Goal: Information Seeking & Learning: Learn about a topic

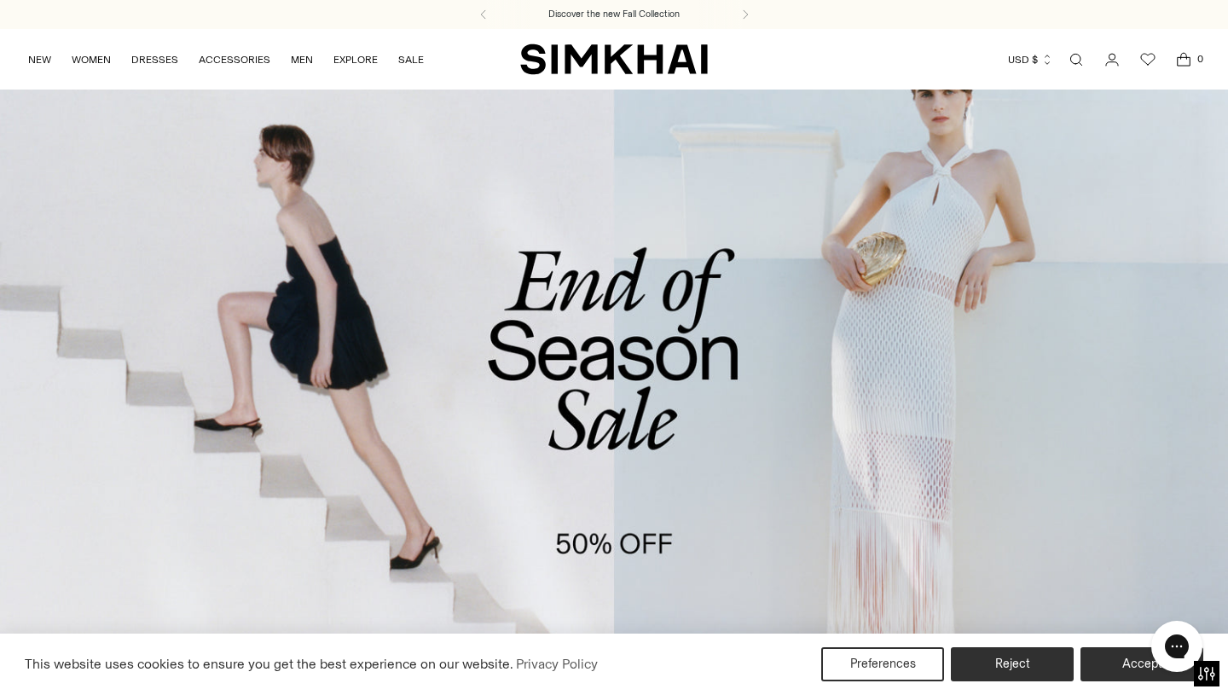
click at [1075, 57] on link "Open search modal" at bounding box center [1076, 60] width 34 height 34
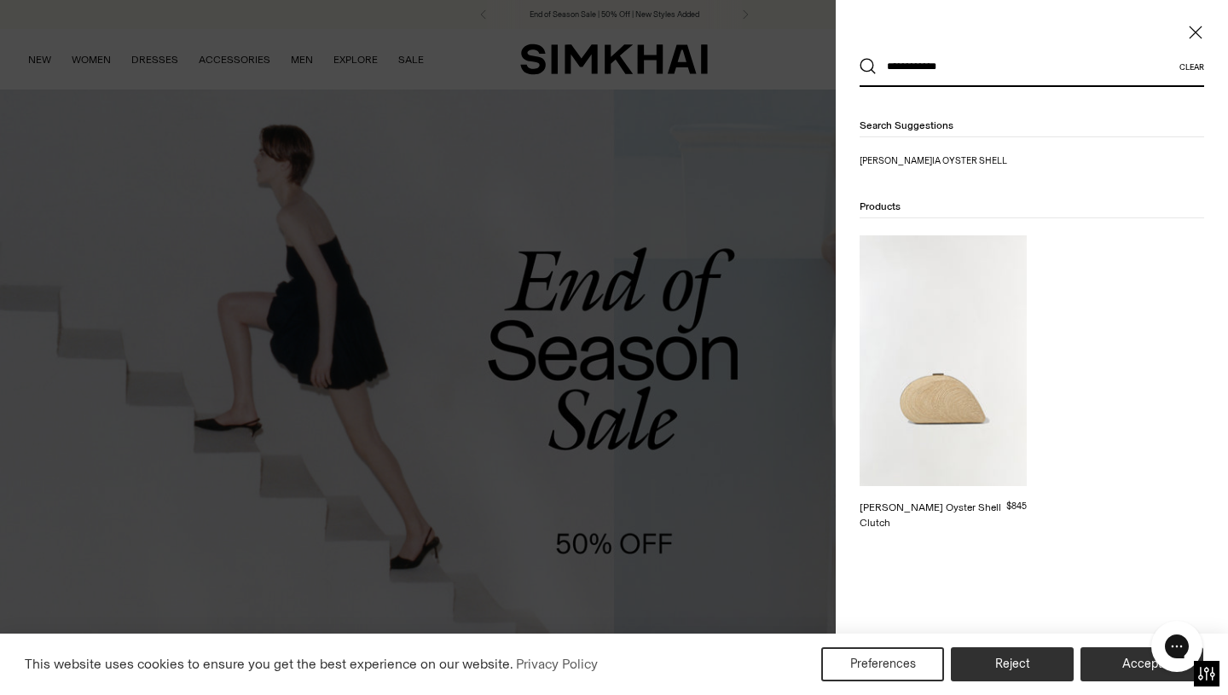
type input "**********"
click at [938, 355] on img at bounding box center [943, 360] width 167 height 251
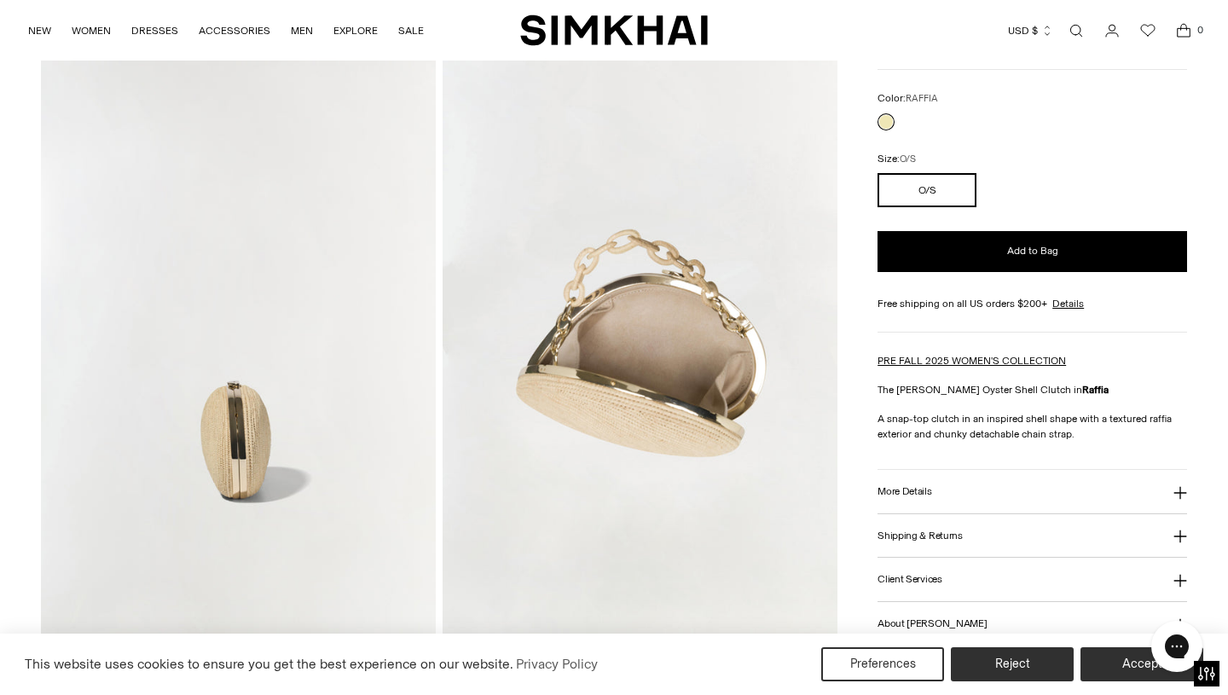
scroll to position [807, 0]
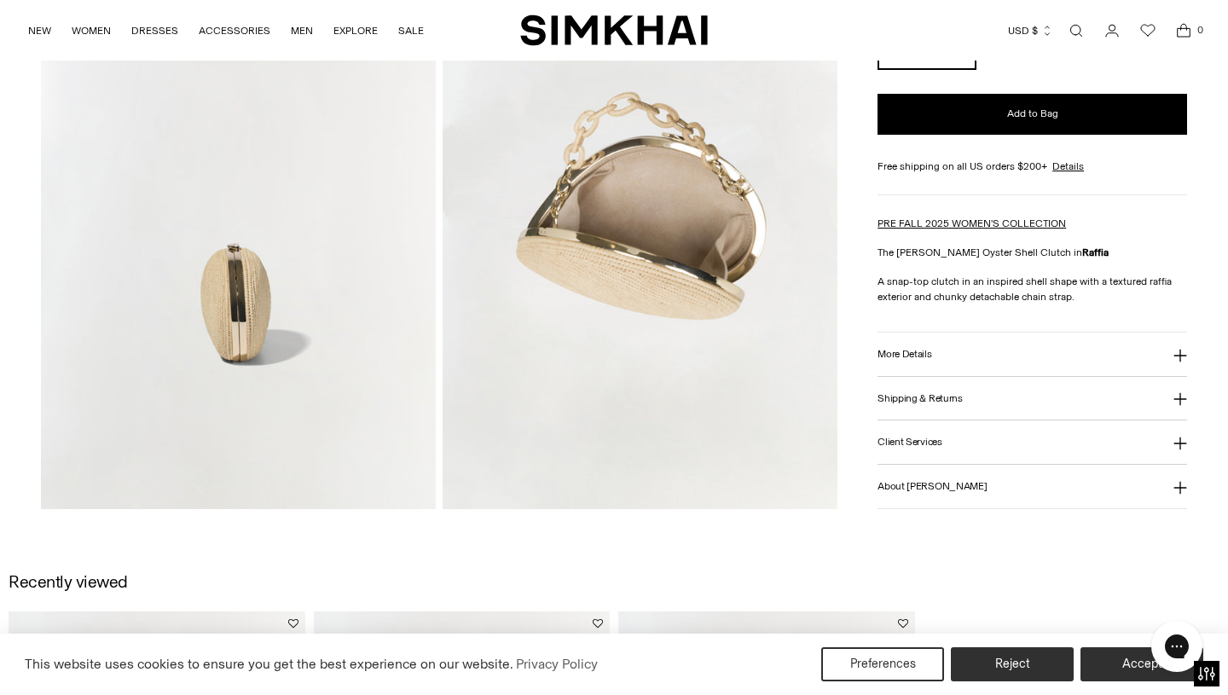
drag, startPoint x: 873, startPoint y: 276, endPoint x: 1121, endPoint y: 307, distance: 250.2
click at [1121, 307] on div "Bridget Raffia Oyster Shell Clutch Regular price $845 Unit price / per Color: R…" at bounding box center [1033, 187] width 310 height 643
drag, startPoint x: 1090, startPoint y: 305, endPoint x: 882, endPoint y: 281, distance: 209.4
click at [882, 281] on div "Bridget Raffia Oyster Shell Clutch Regular price $845 Unit price / per Color: R…" at bounding box center [1033, 187] width 310 height 643
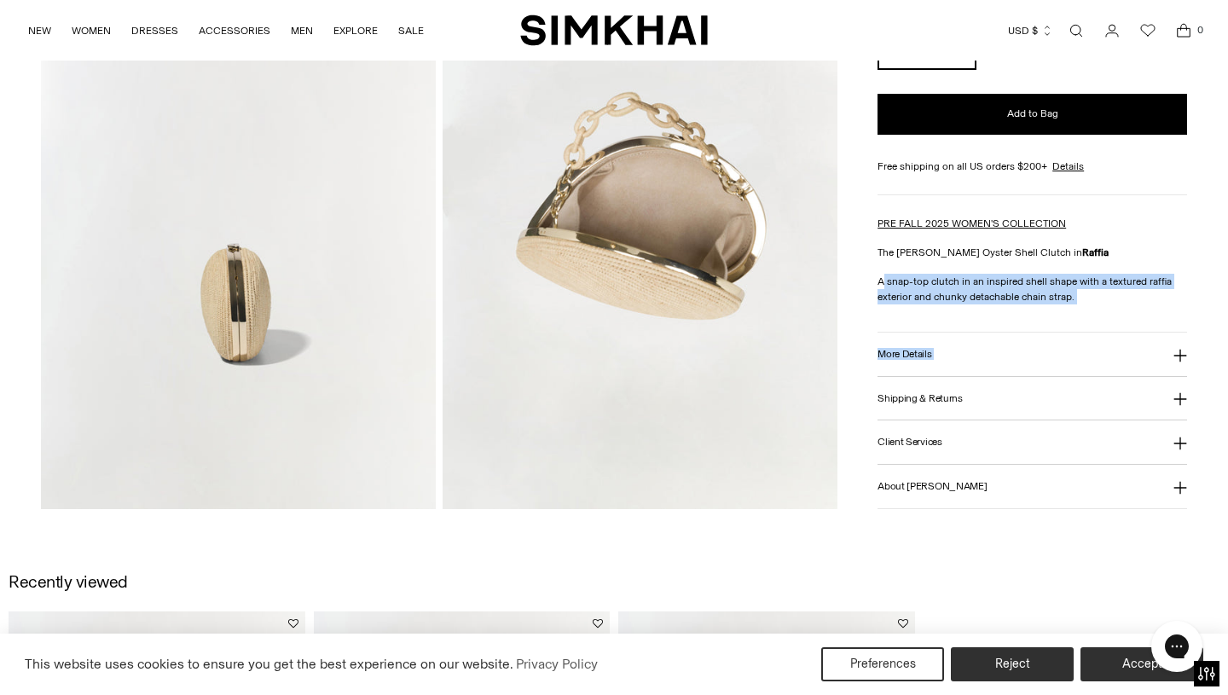
click at [882, 281] on p "A snap-top clutch in an inspired shell shape with a textured raffia exterior an…" at bounding box center [1033, 289] width 310 height 31
drag, startPoint x: 875, startPoint y: 277, endPoint x: 1056, endPoint y: 288, distance: 181.2
click at [1101, 294] on p "A snap-top clutch in an inspired shell shape with a textured raffia exterior an…" at bounding box center [1033, 289] width 310 height 31
drag, startPoint x: 1077, startPoint y: 294, endPoint x: 885, endPoint y: 266, distance: 194.8
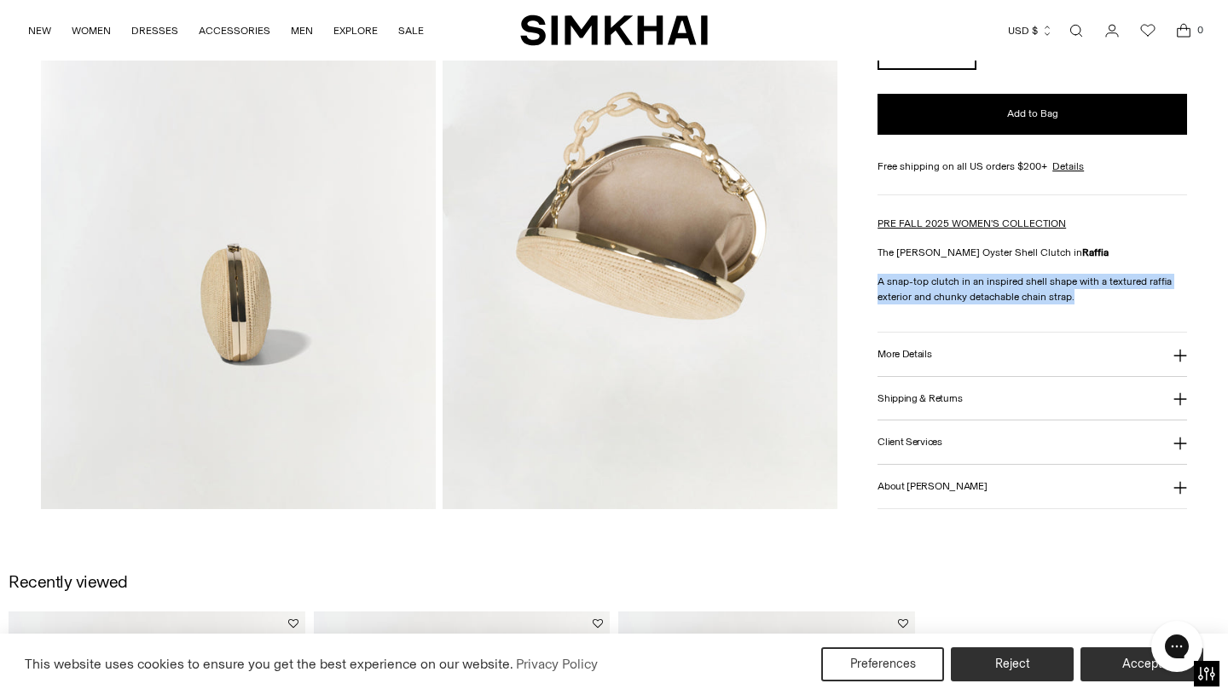
click at [885, 266] on div "PRE FALL 2025 WOMEN'S COLLECTION The Bridget Raffia Oyster Shell Clutch in Raff…" at bounding box center [1033, 260] width 310 height 89
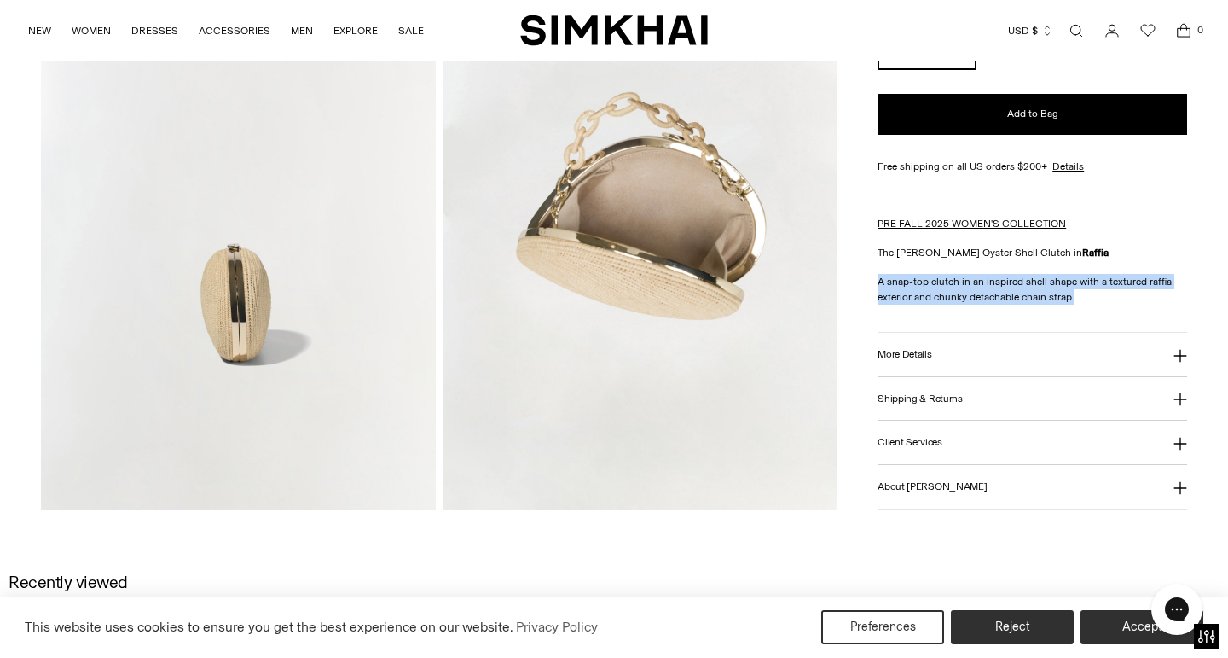
copy p "A snap-top clutch in an inspired shell shape with a textured raffia exterior an…"
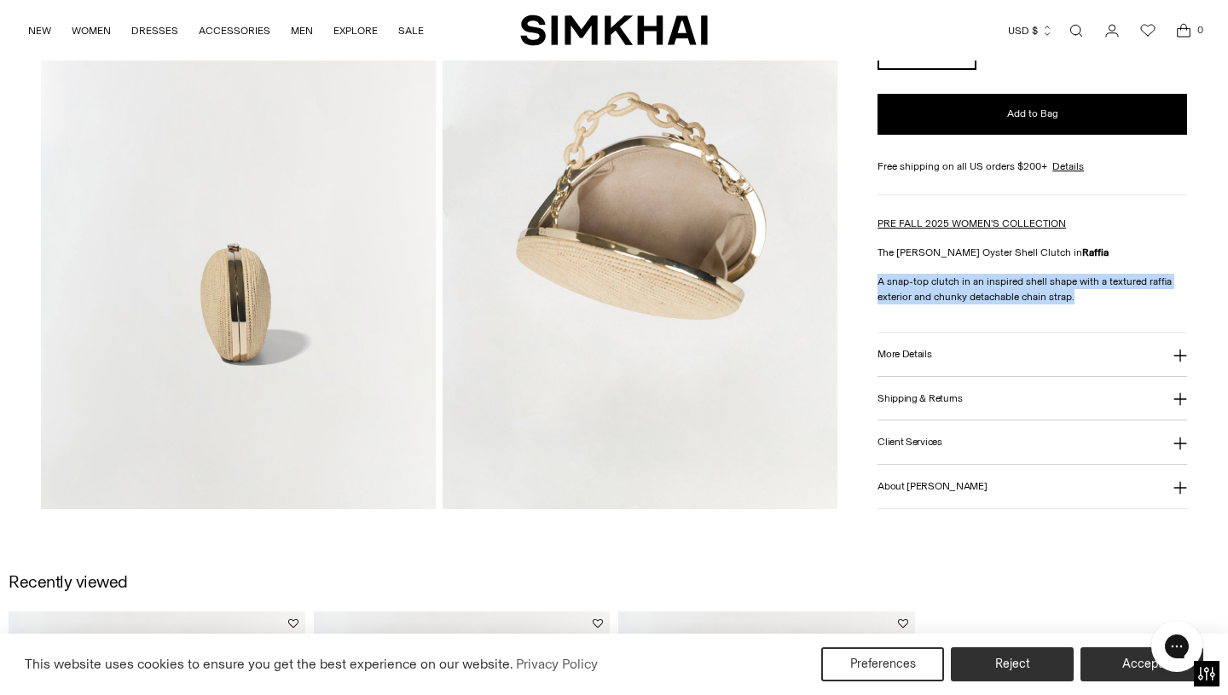
click at [926, 351] on h3 "More Details" at bounding box center [905, 354] width 54 height 11
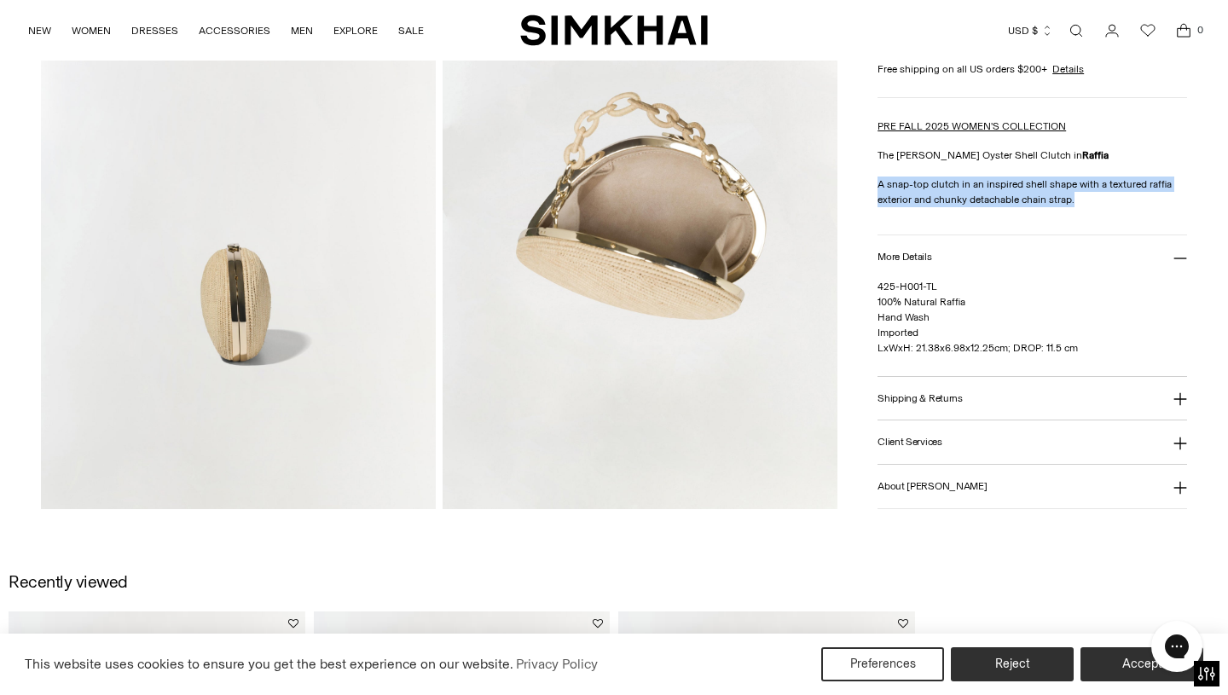
scroll to position [860, 0]
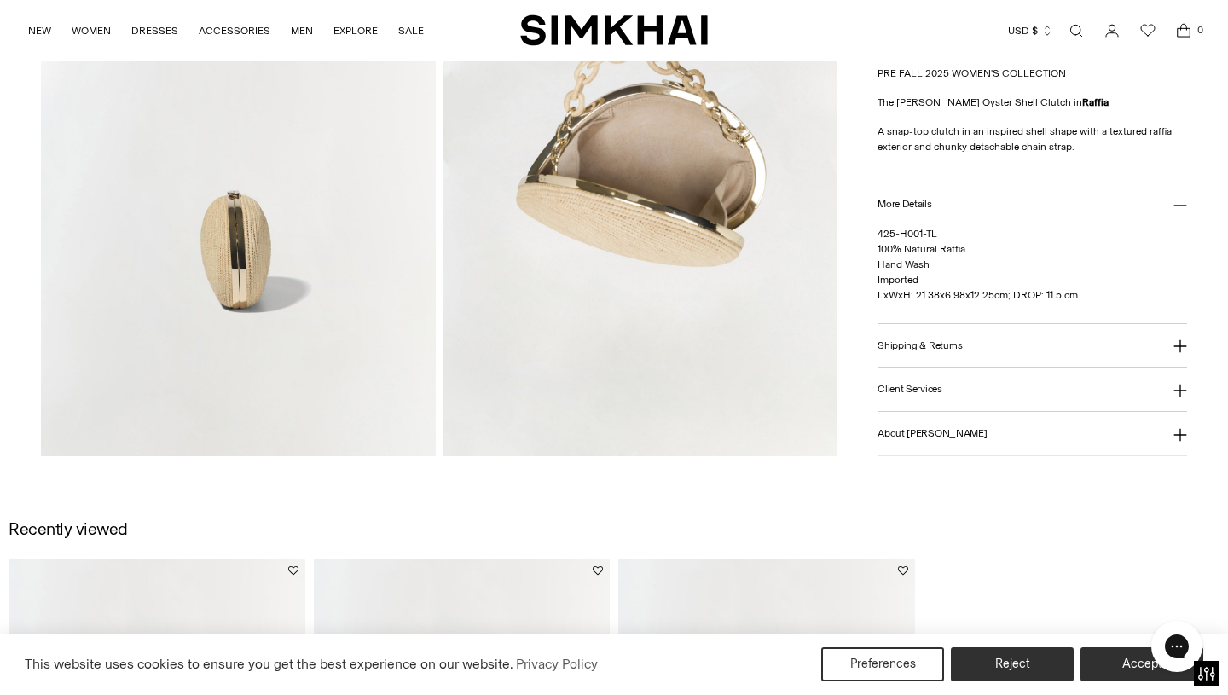
click at [1090, 291] on p "425-H001-TL 100% Natural Raffia Hand Wash Imported LxWxH: 21.38x6.98x12.25cm; D…" at bounding box center [1033, 264] width 310 height 77
drag, startPoint x: 936, startPoint y: 278, endPoint x: 893, endPoint y: 227, distance: 66.6
click at [909, 228] on span "425-H001-TL 100% Natural Raffia Hand Wash Imported LxWxH: 21.38x6.98x12.25cm; D…" at bounding box center [978, 264] width 200 height 73
drag, startPoint x: 876, startPoint y: 247, endPoint x: 925, endPoint y: 252, distance: 48.9
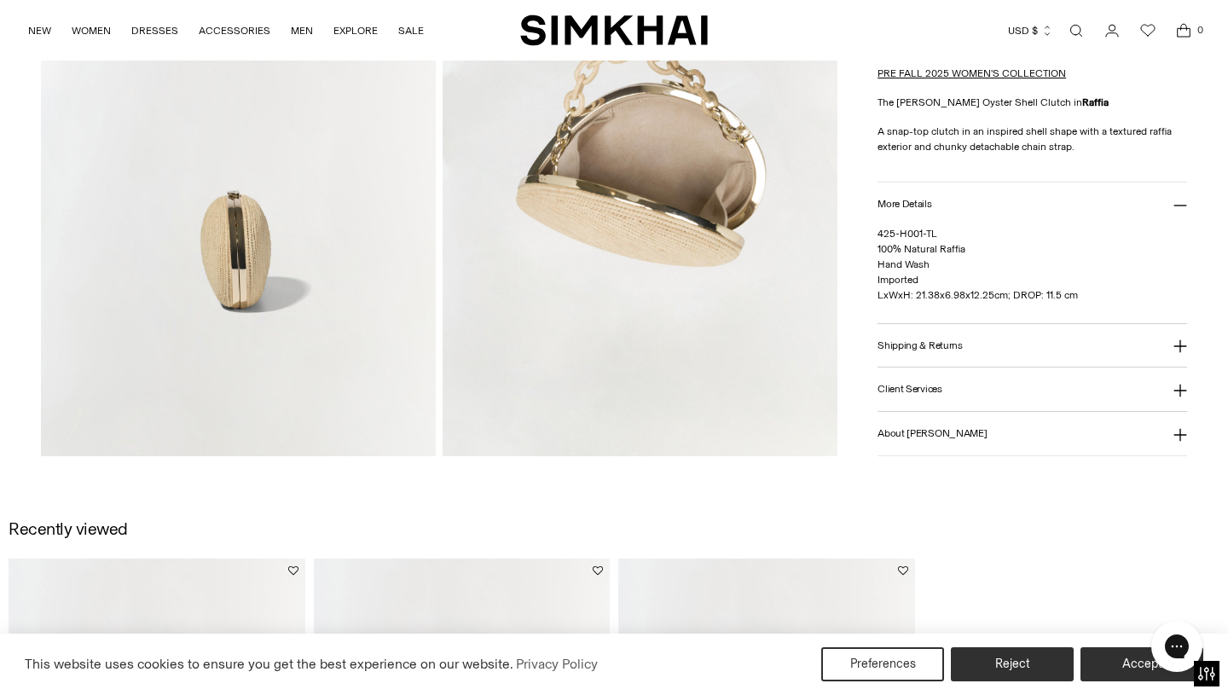
click at [924, 252] on span "425-H001-TL 100% Natural Raffia Hand Wash Imported LxWxH: 21.38x6.98x12.25cm; D…" at bounding box center [978, 264] width 200 height 73
drag, startPoint x: 920, startPoint y: 275, endPoint x: 885, endPoint y: 259, distance: 38.2
click at [885, 259] on p "425-H001-TL 100% Natural Raffia Hand Wash Imported LxWxH: 21.38x6.98x12.25cm; D…" at bounding box center [1033, 264] width 310 height 77
click at [926, 259] on span "425-H001-TL 100% Natural Raffia Hand Wash Imported LxWxH: 21.38x6.98x12.25cm; D…" at bounding box center [978, 264] width 200 height 73
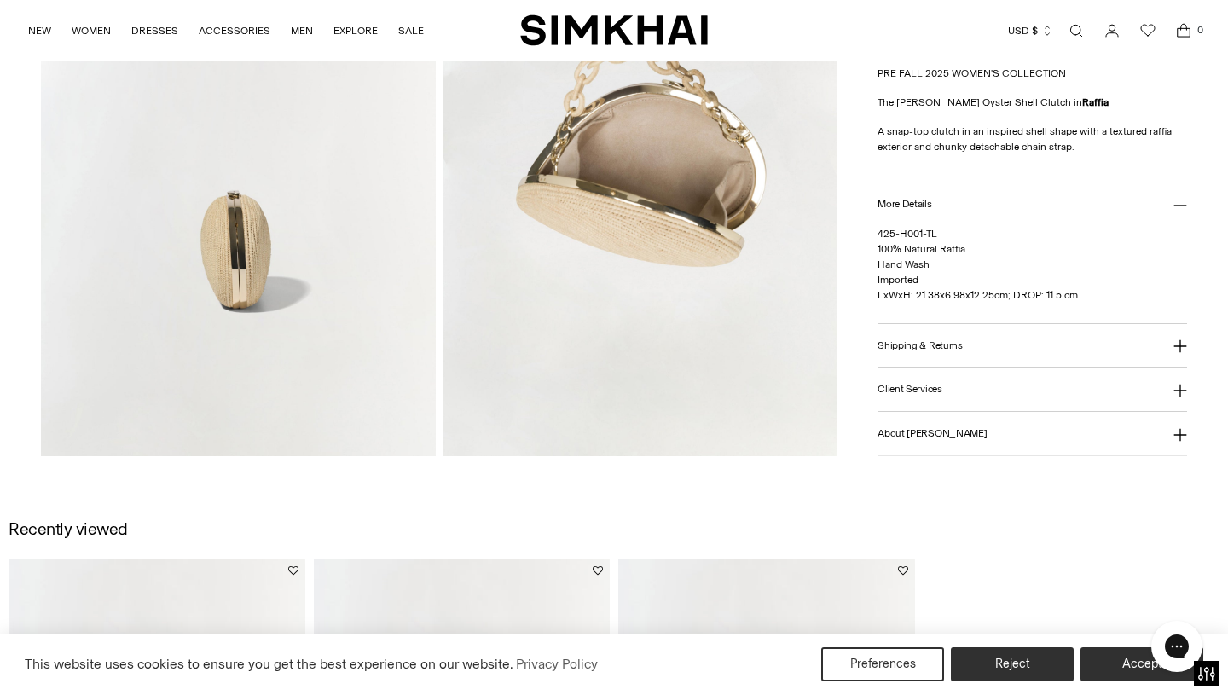
drag, startPoint x: 935, startPoint y: 259, endPoint x: 878, endPoint y: 247, distance: 58.6
click at [878, 247] on p "425-H001-TL 100% Natural Raffia Hand Wash Imported LxWxH: 21.38x6.98x12.25cm; D…" at bounding box center [1033, 264] width 310 height 77
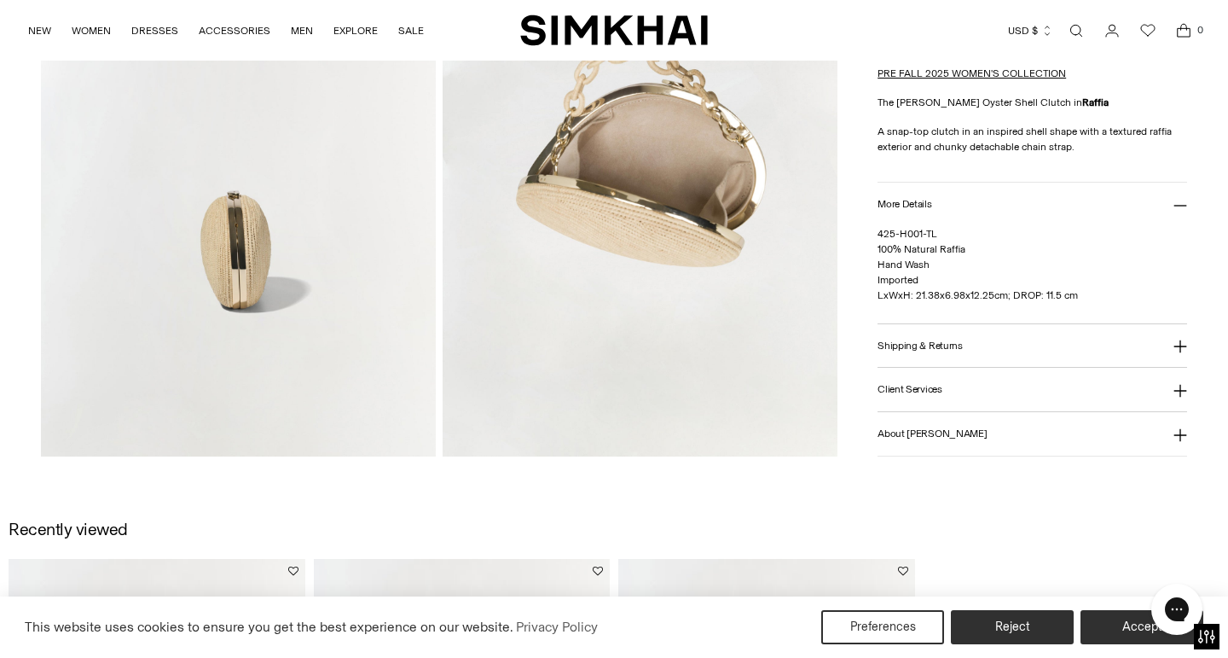
copy span "100% Natural Raffia Hand Wash"
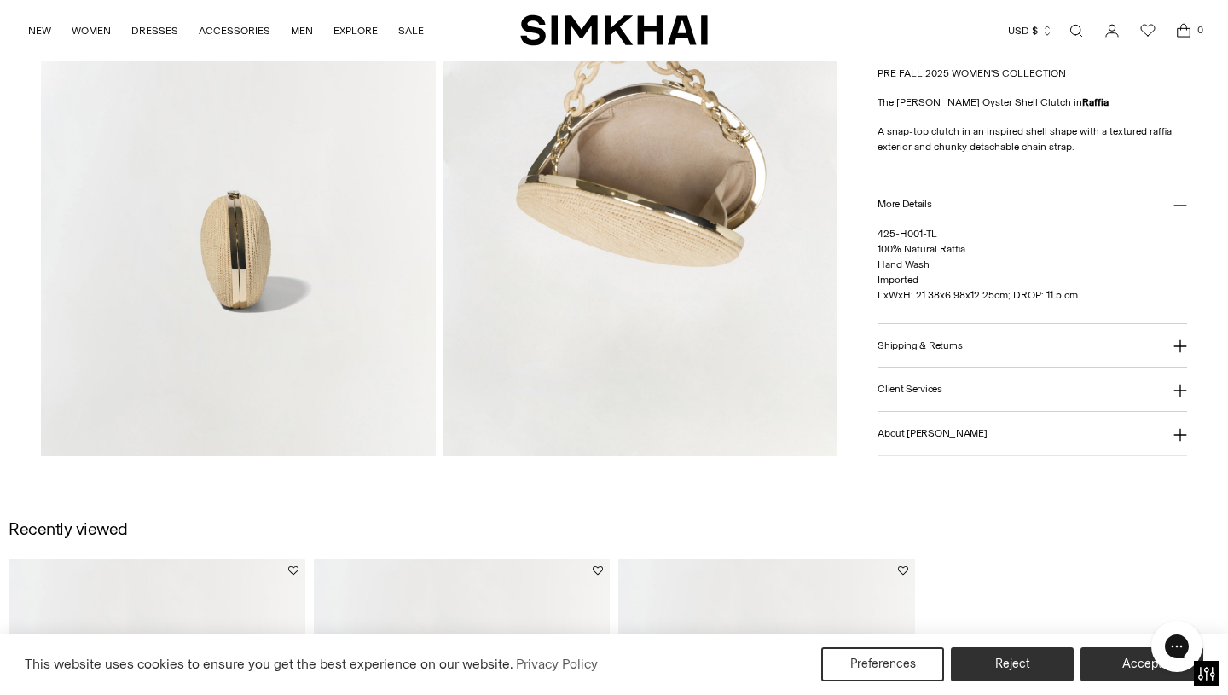
click at [1081, 24] on link "Open search modal" at bounding box center [1076, 31] width 34 height 34
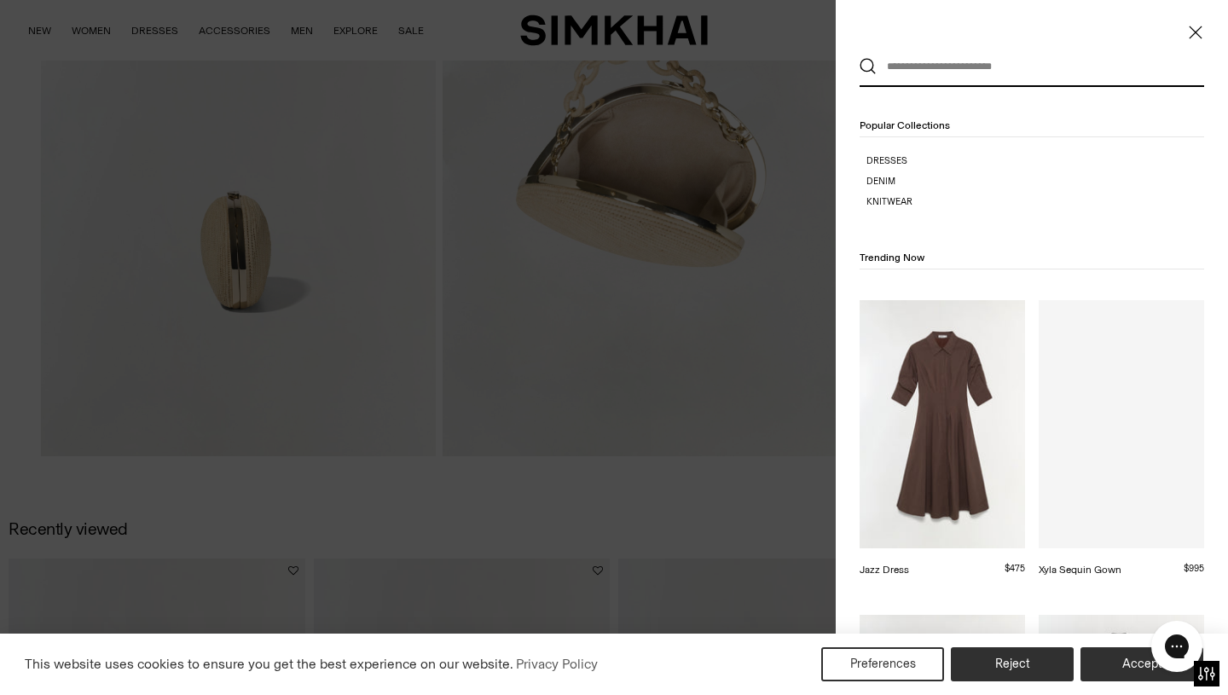
scroll to position [0, 0]
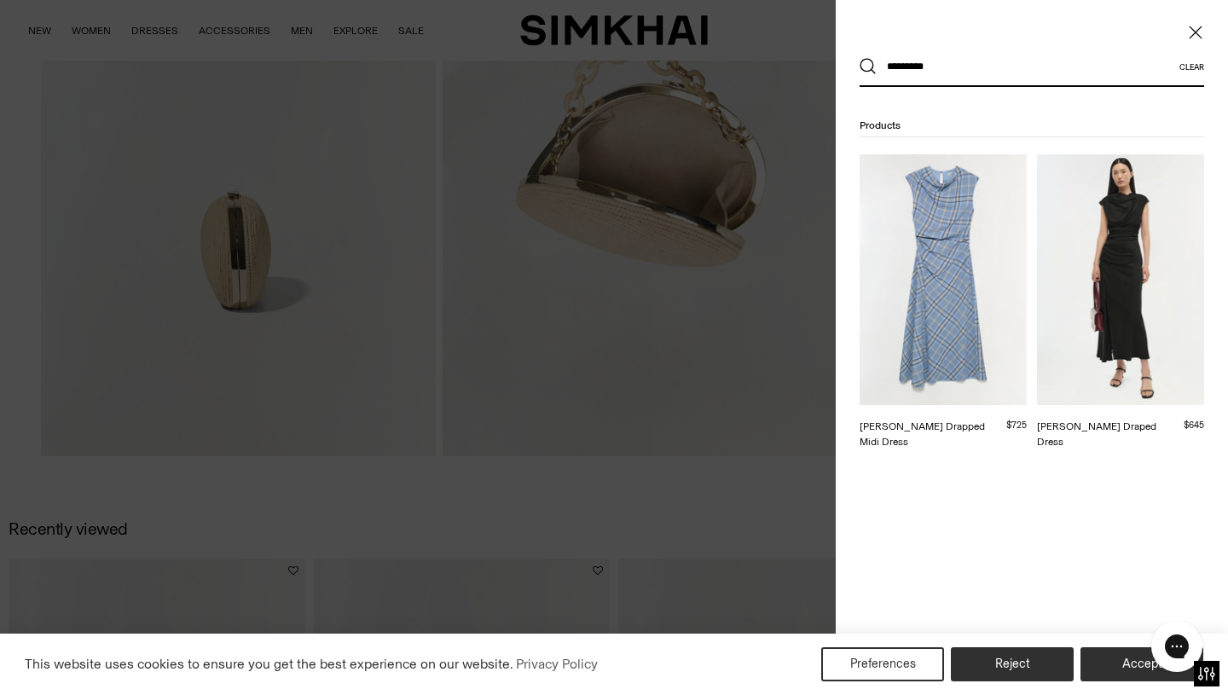
type input "*********"
click at [1092, 255] on img at bounding box center [1120, 279] width 167 height 251
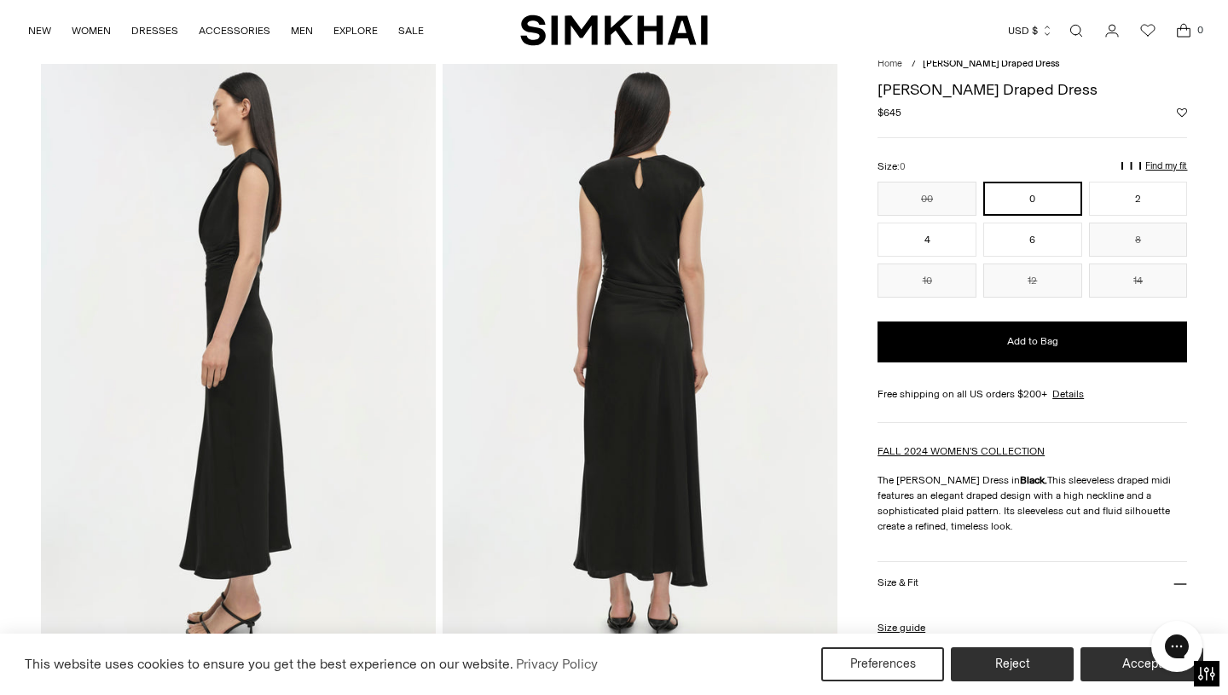
scroll to position [68, 0]
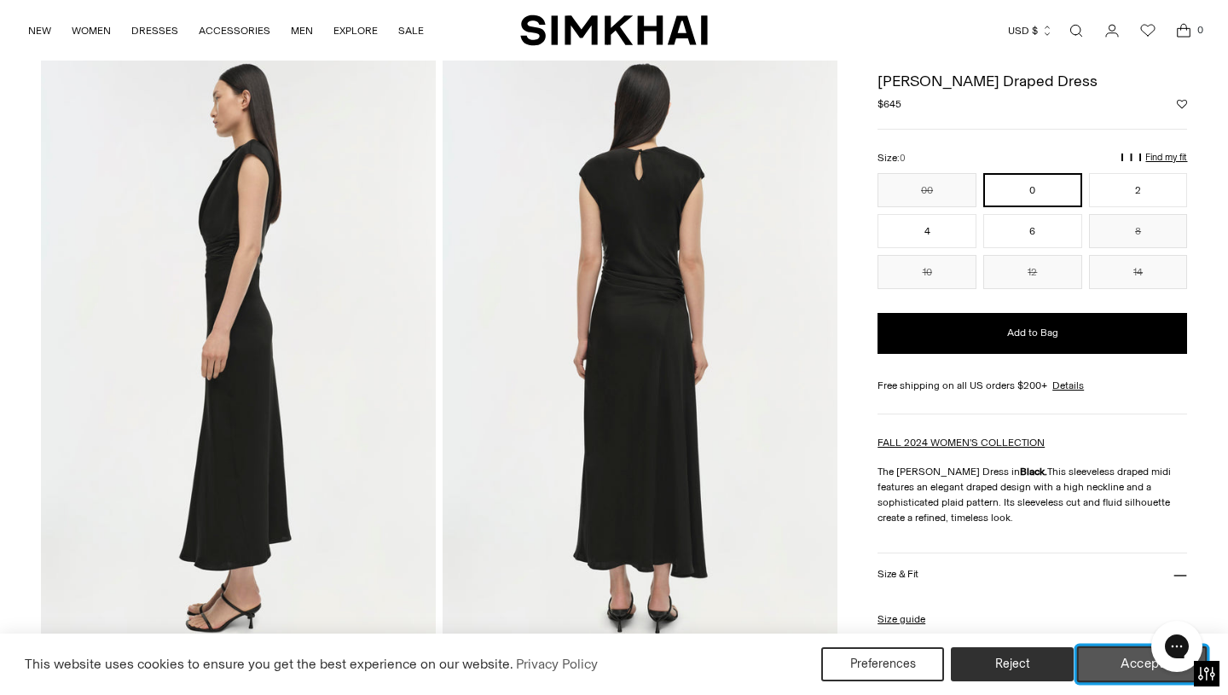
click at [1128, 665] on button "Accept" at bounding box center [1142, 665] width 131 height 36
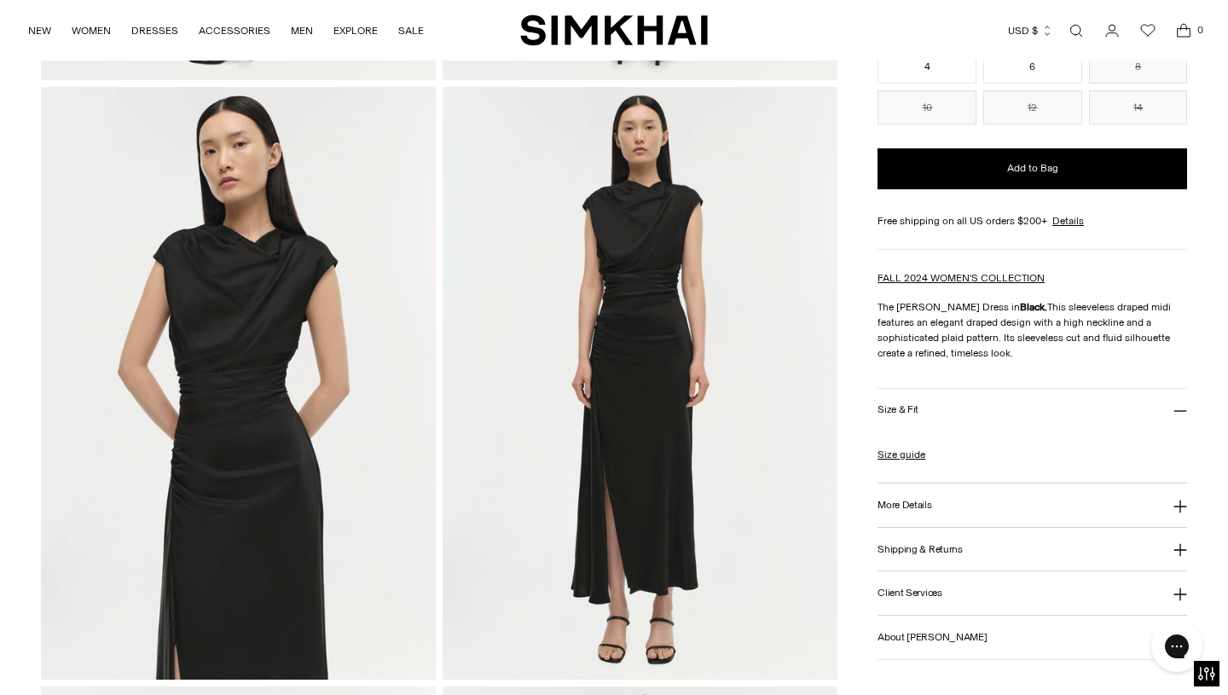
scroll to position [641, 0]
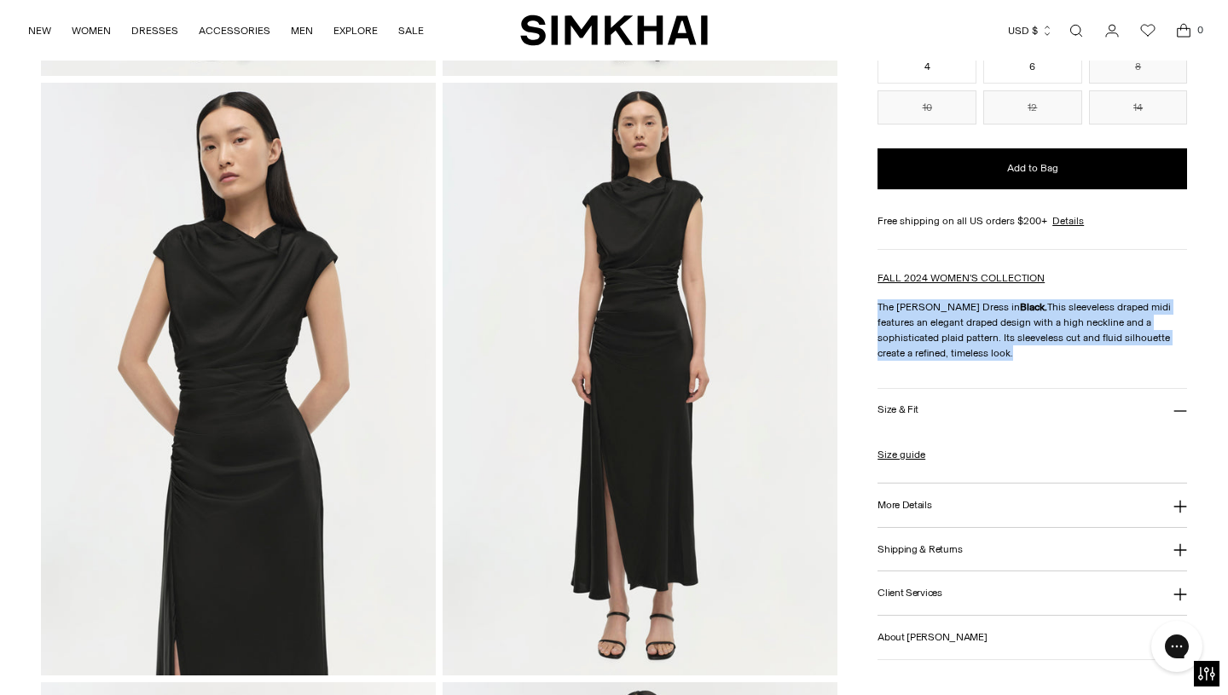
drag, startPoint x: 943, startPoint y: 351, endPoint x: 879, endPoint y: 304, distance: 79.8
click at [879, 304] on p "The Burke Dress in Black. This sleeveless draped midi features an elegant drape…" at bounding box center [1033, 329] width 310 height 61
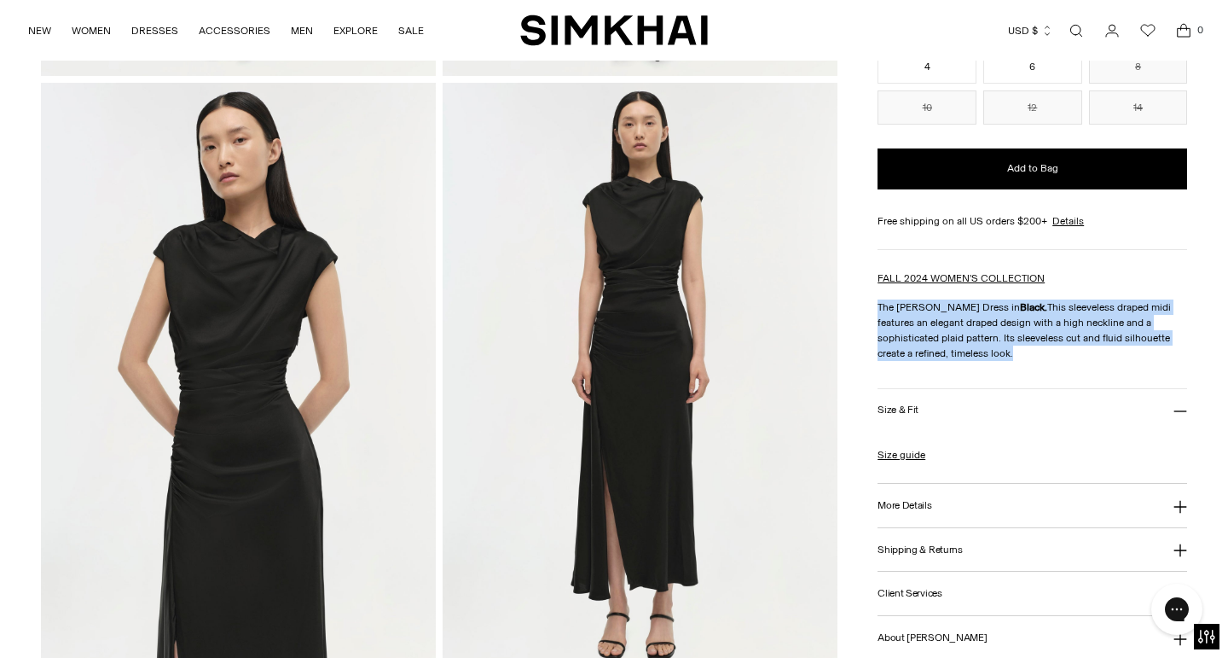
copy p "The Burke Dress in Black. This sleeveless draped midi features an elegant drape…"
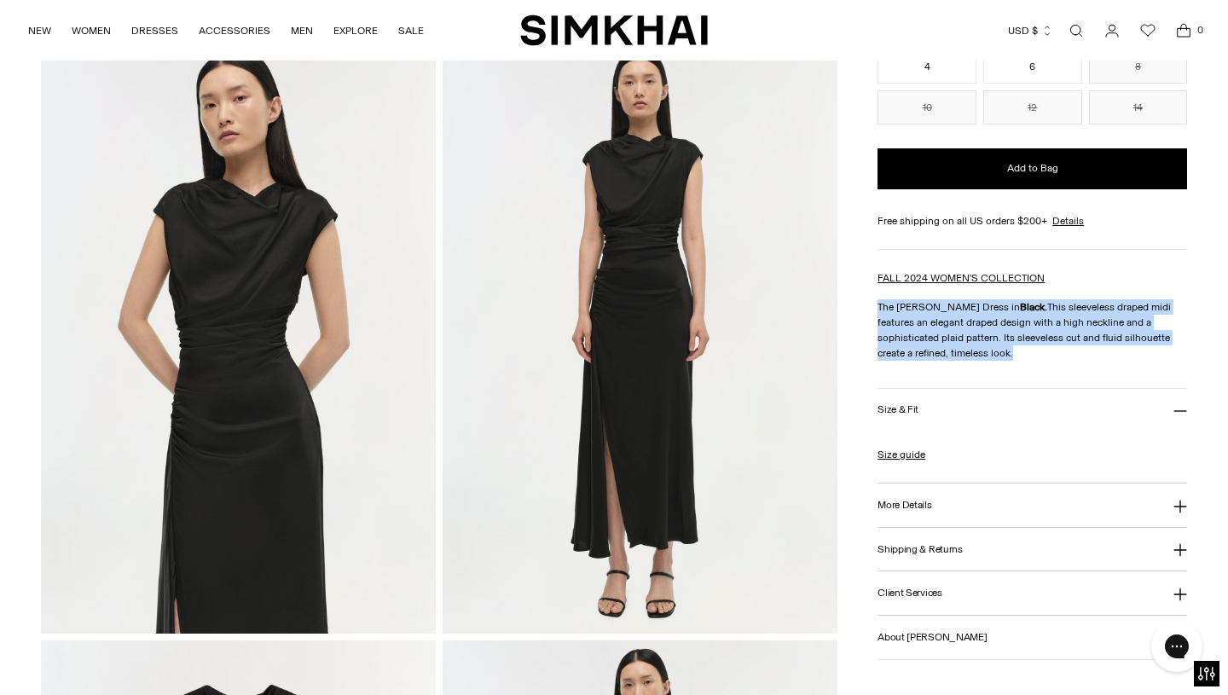
click at [904, 409] on h3 "Size & Fit" at bounding box center [898, 409] width 41 height 11
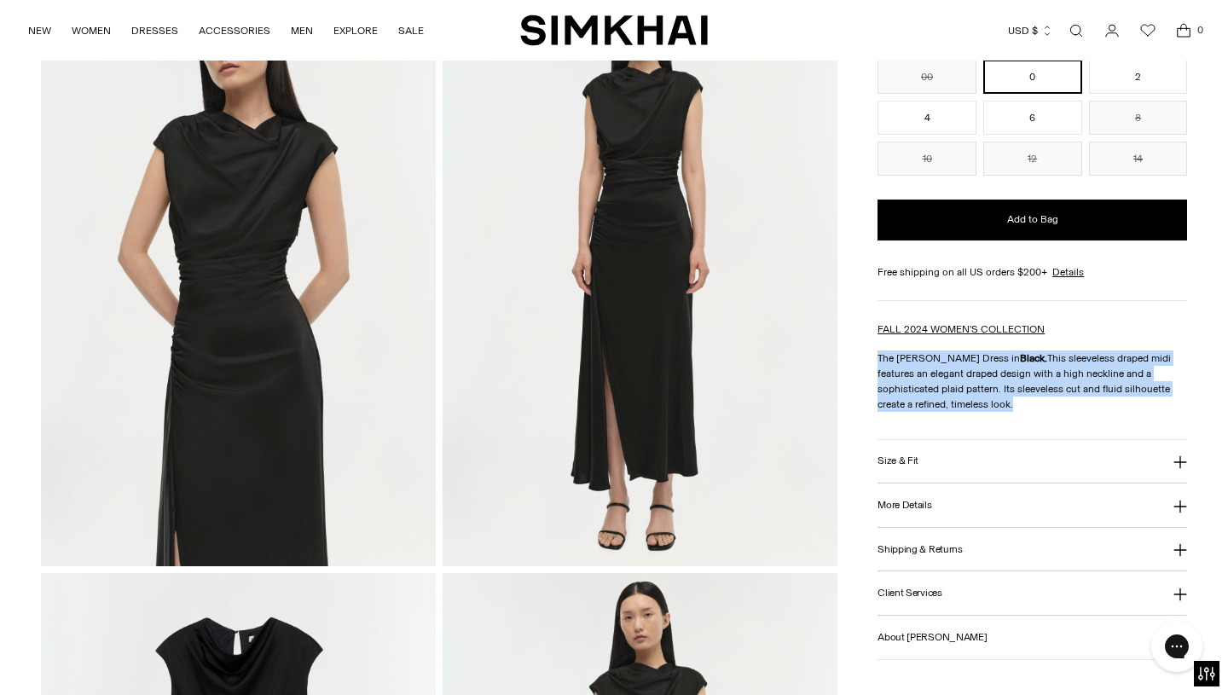
click at [898, 460] on h3 "Size & Fit" at bounding box center [898, 461] width 41 height 11
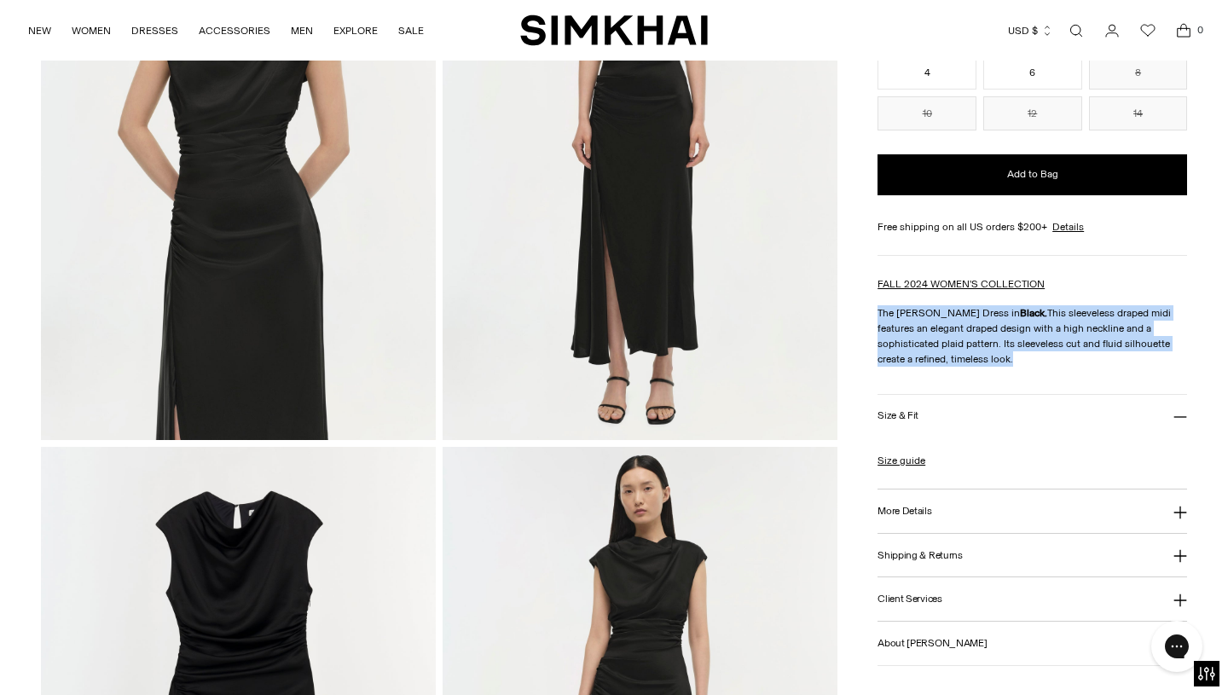
scroll to position [891, 0]
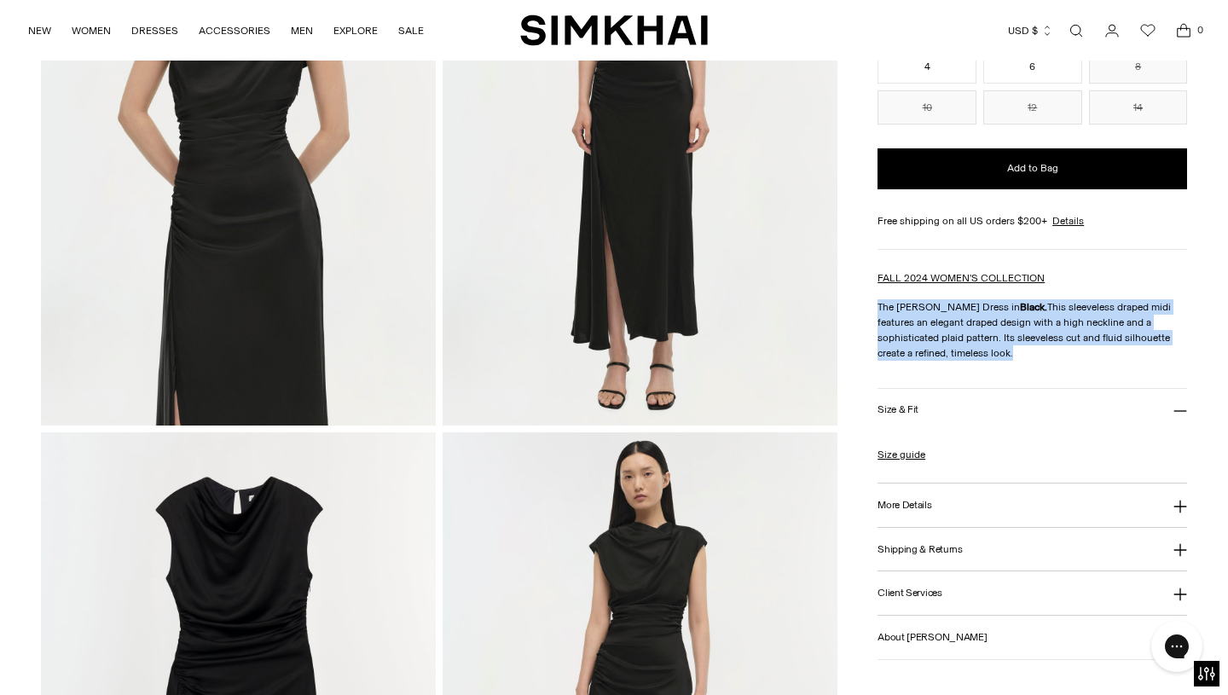
click at [899, 492] on button "More Details" at bounding box center [1033, 506] width 310 height 44
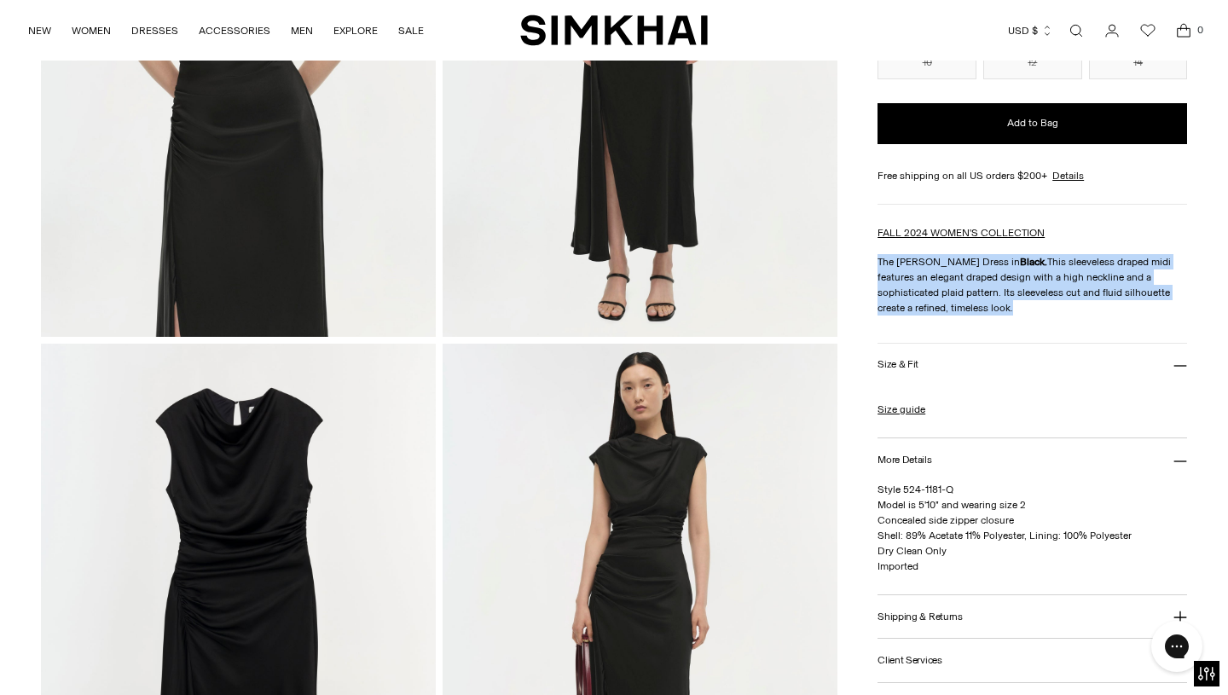
scroll to position [980, 0]
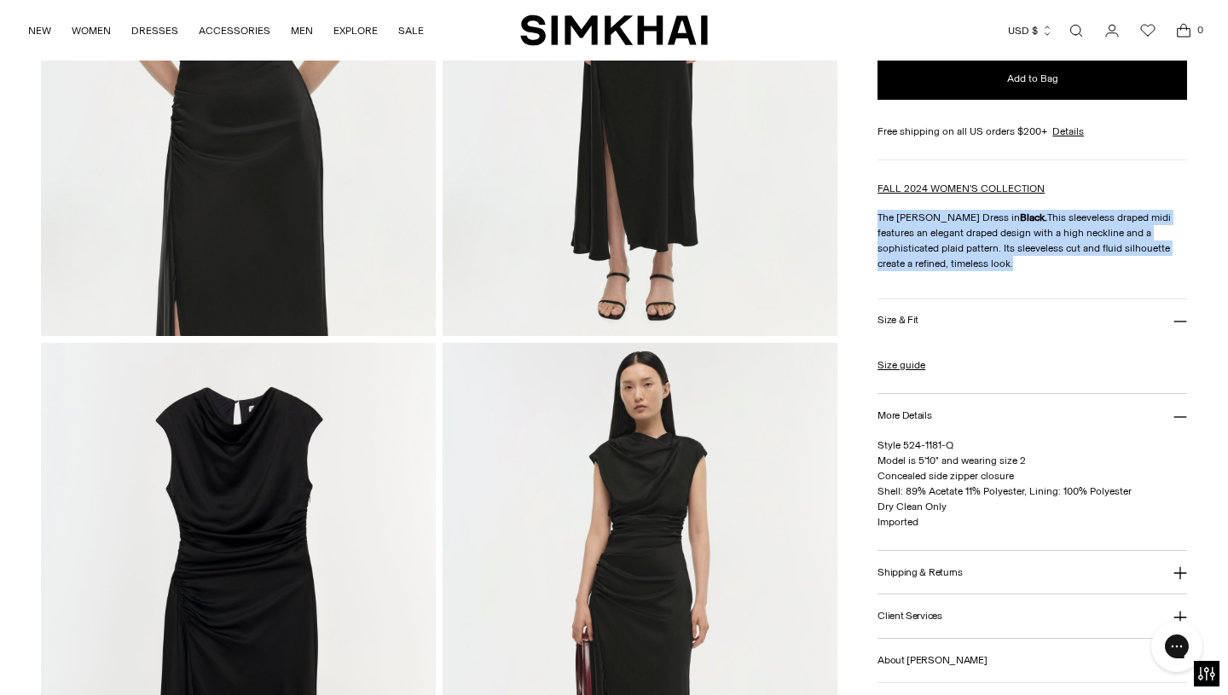
drag, startPoint x: 873, startPoint y: 461, endPoint x: 913, endPoint y: 462, distance: 40.1
click at [914, 462] on div "Home / Burke Draped Dress Burke Draped Dress Regular price $645 Unit price / pe…" at bounding box center [614, 39] width 1147 height 1791
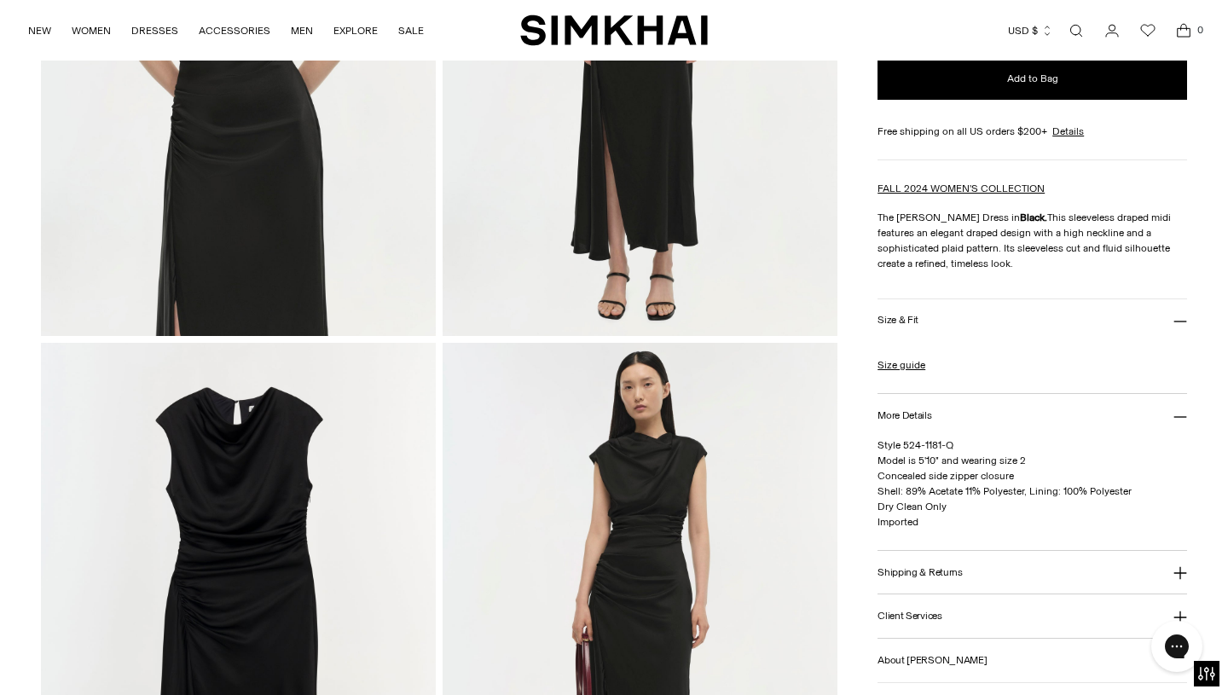
click at [913, 462] on span "Style 524-1181-Q Model is 5'10" and wearing size 2 Concealed side zipper closur…" at bounding box center [1005, 483] width 254 height 89
drag, startPoint x: 947, startPoint y: 504, endPoint x: 879, endPoint y: 463, distance: 78.9
click at [879, 463] on p "Style 524-1181-Q Model is 5'10" and wearing size 2 Concealed side zipper closur…" at bounding box center [1033, 484] width 310 height 92
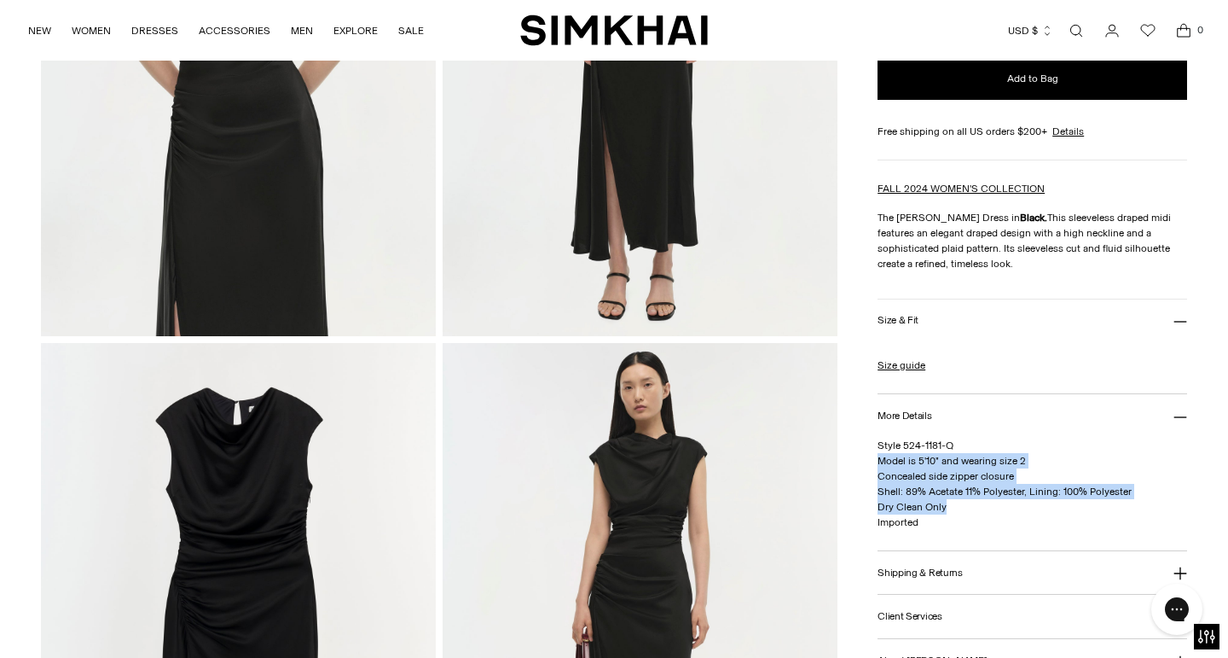
copy span "Model is 5'10" and wearing size 2 Concealed side zipper closure Shell: 89% Acet…"
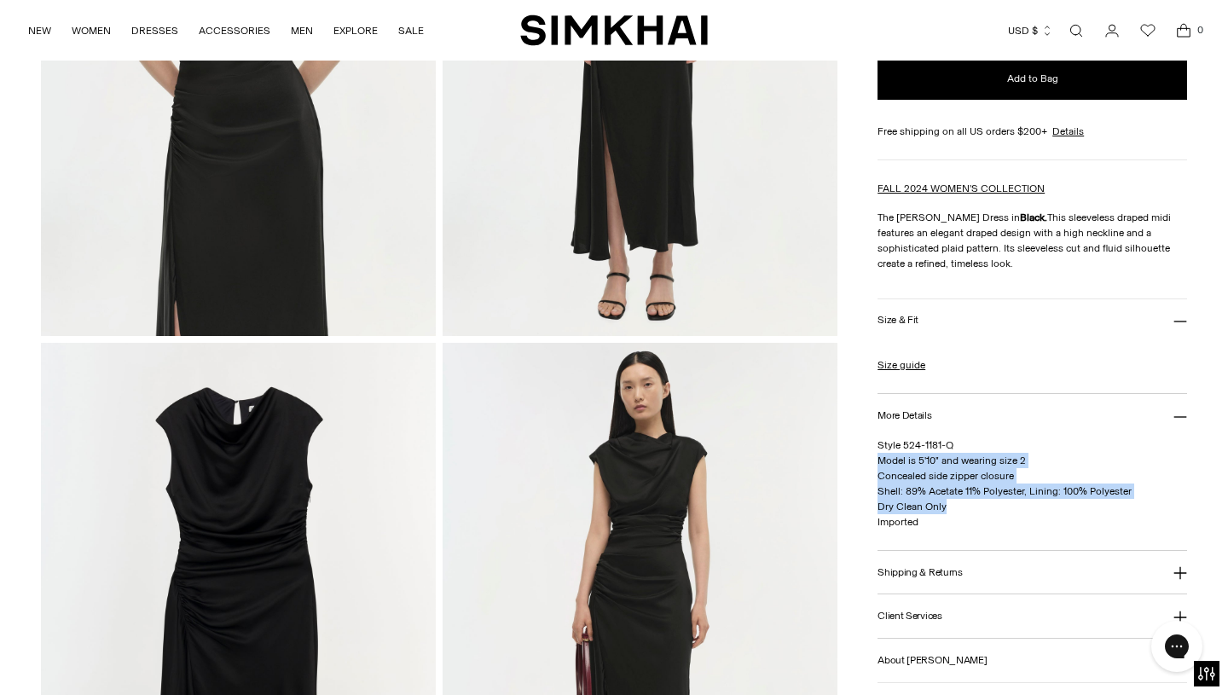
click at [1077, 28] on link "Open search modal" at bounding box center [1076, 31] width 34 height 34
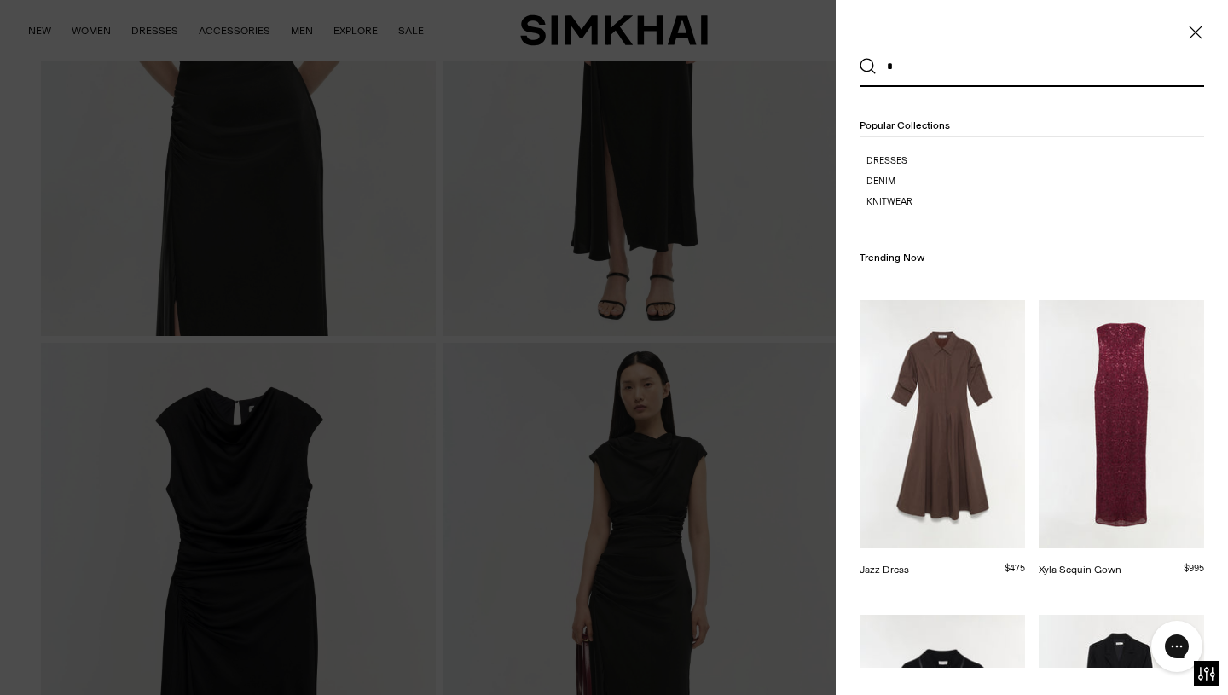
scroll to position [0, 0]
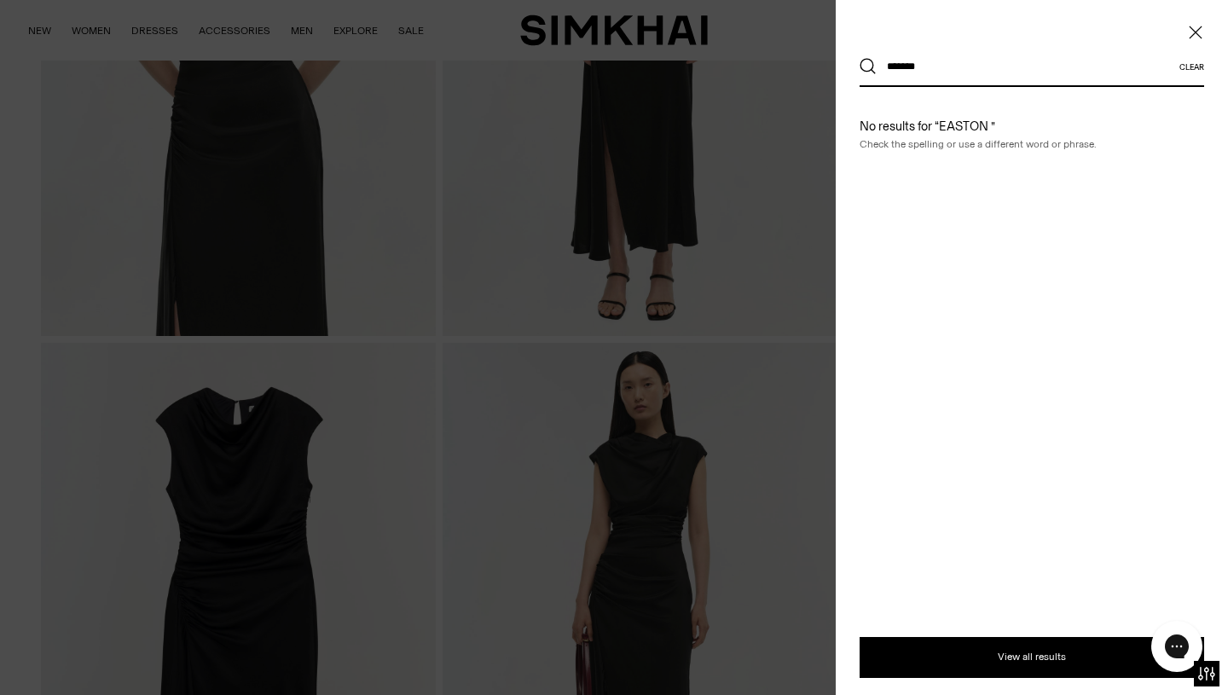
type input "******"
click at [860, 58] on button "Search" at bounding box center [868, 66] width 17 height 17
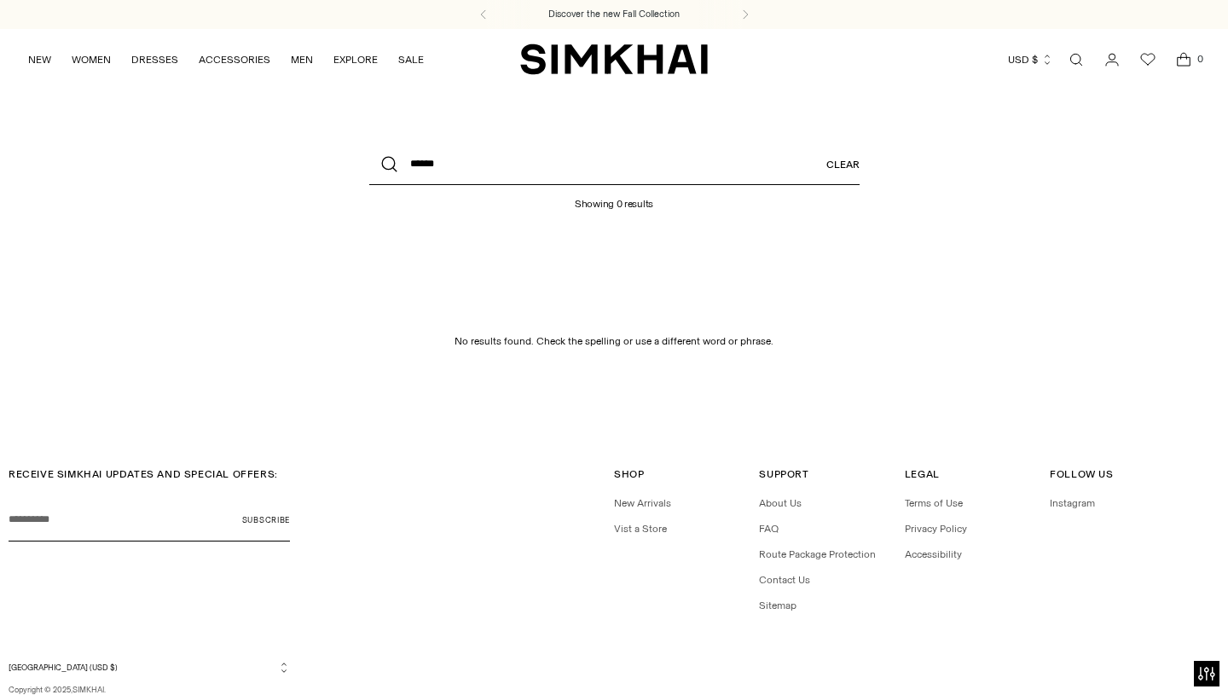
drag, startPoint x: 461, startPoint y: 165, endPoint x: 384, endPoint y: 165, distance: 76.8
click at [384, 165] on div "What are you looking for? ****** Clear" at bounding box center [614, 164] width 490 height 41
type input "*******"
click at [369, 144] on button "Search" at bounding box center [389, 164] width 41 height 41
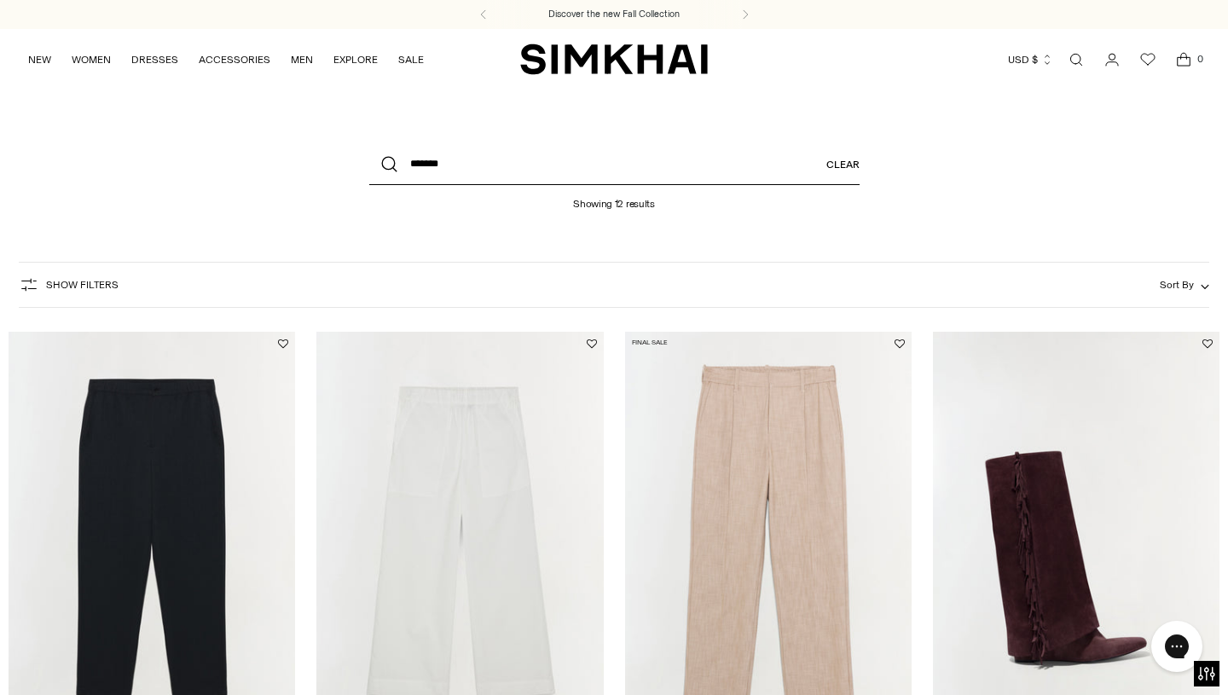
click at [541, 169] on input "*******" at bounding box center [614, 164] width 490 height 41
type input "**********"
click at [369, 144] on button "Search" at bounding box center [389, 164] width 41 height 41
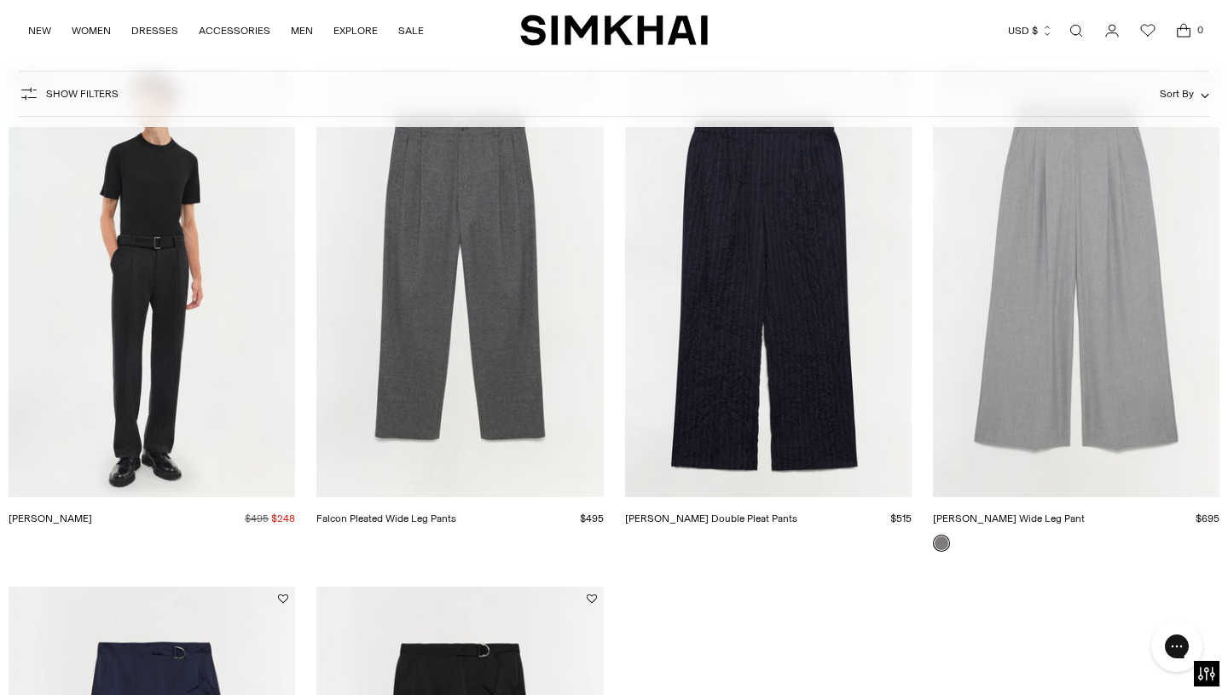
scroll to position [798, 0]
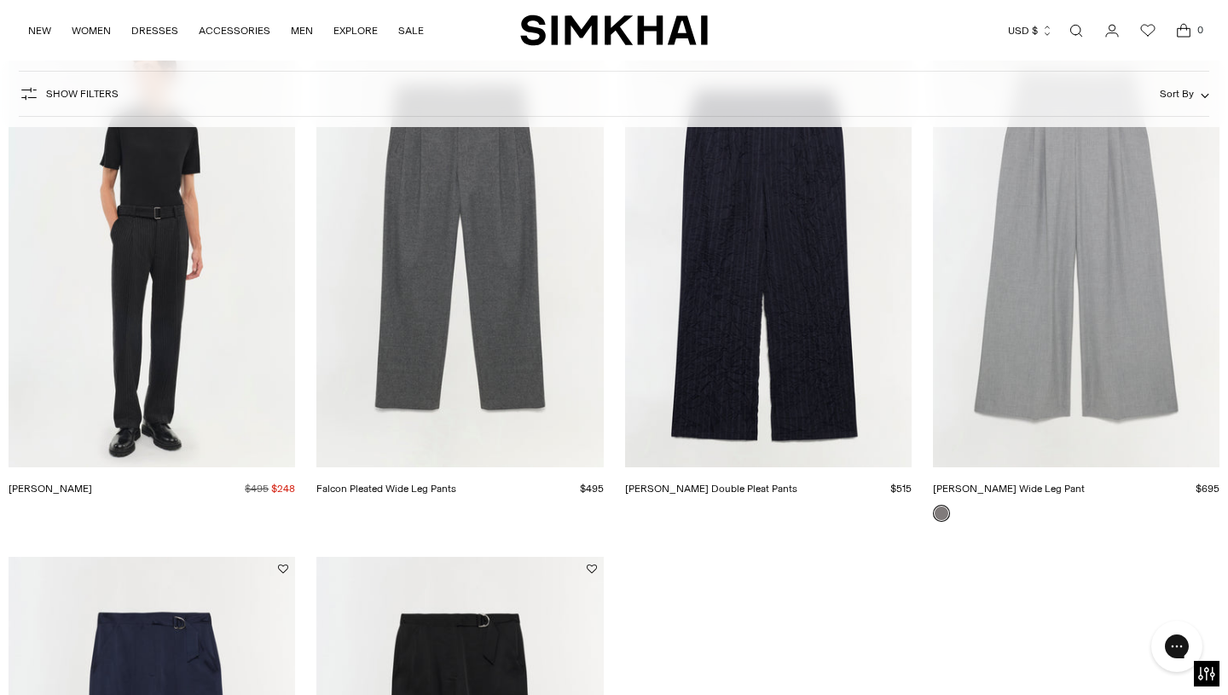
click at [1075, 31] on link "Open search modal" at bounding box center [1076, 31] width 34 height 34
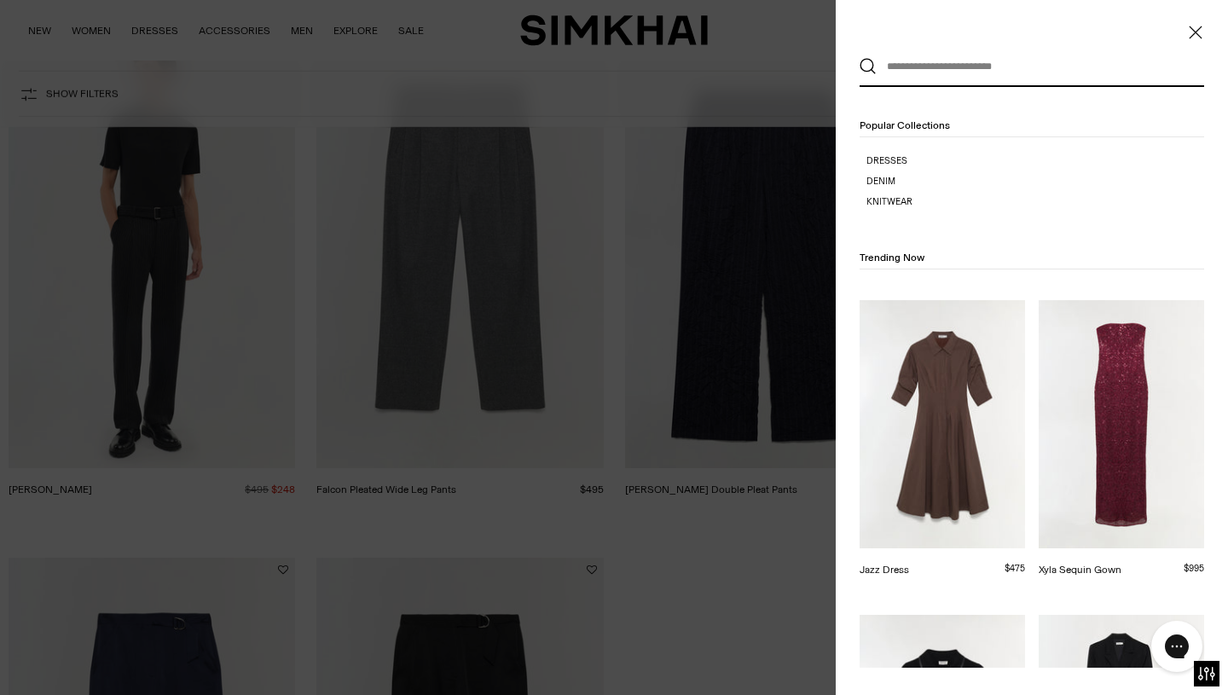
scroll to position [0, 0]
click at [1003, 78] on input "text" at bounding box center [1028, 67] width 303 height 38
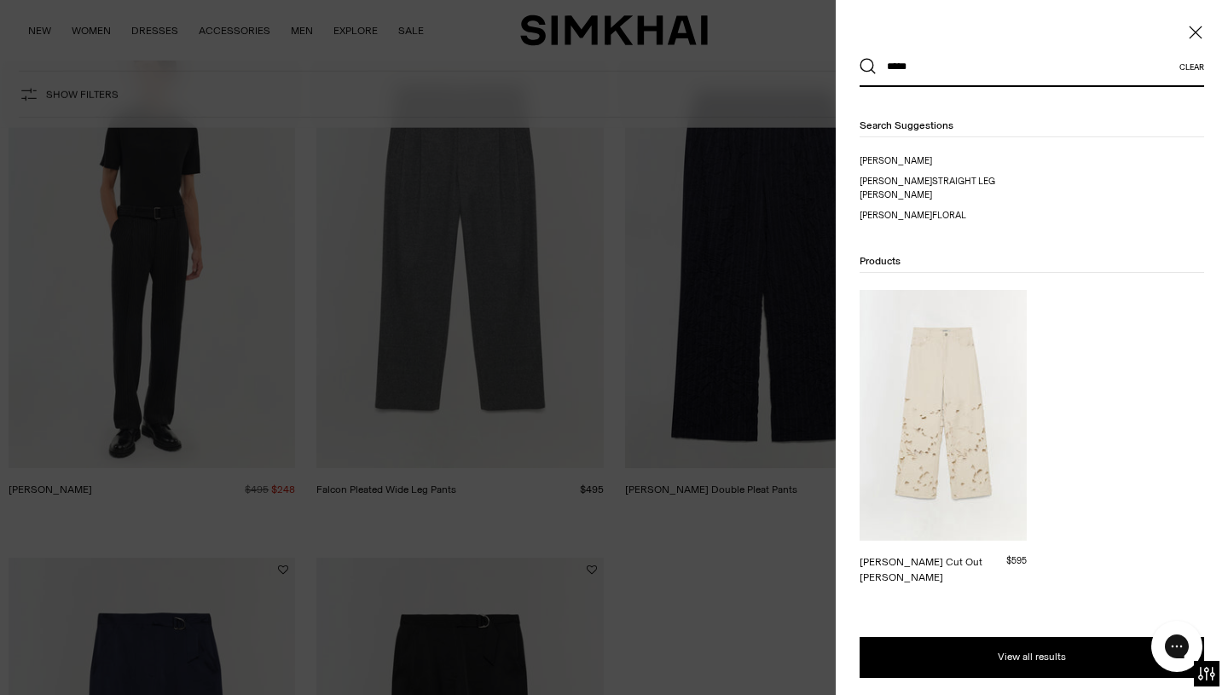
type input "*****"
click at [1001, 373] on img at bounding box center [943, 415] width 167 height 251
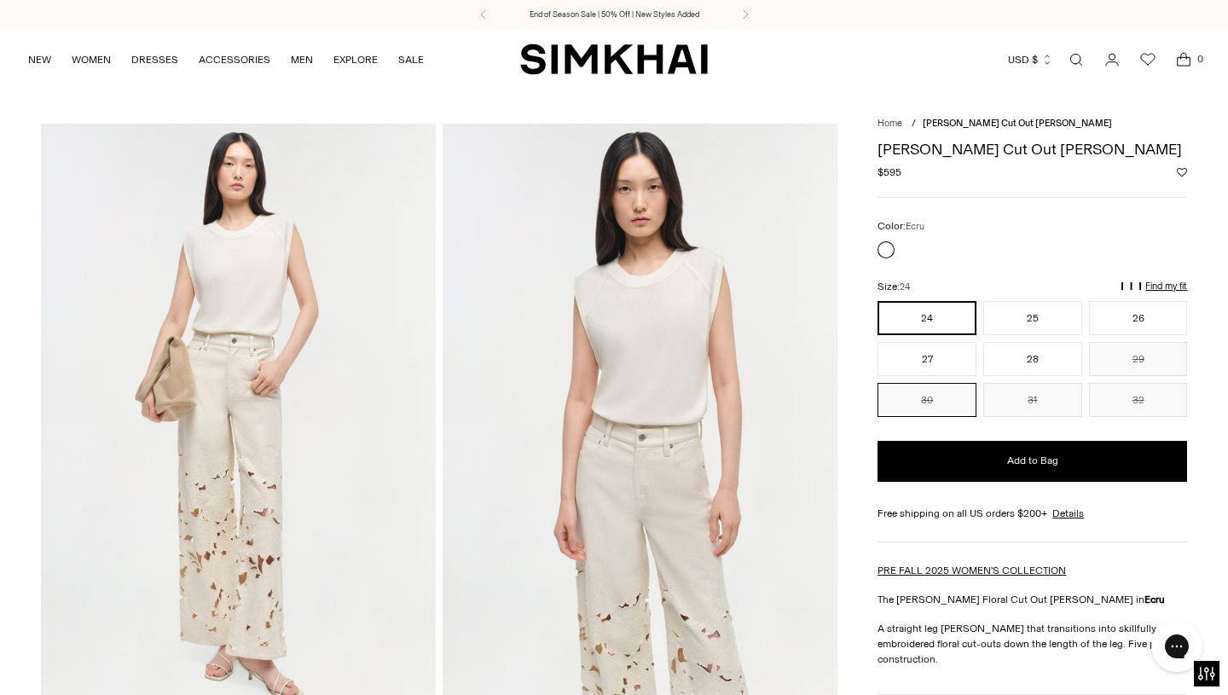
scroll to position [177, 0]
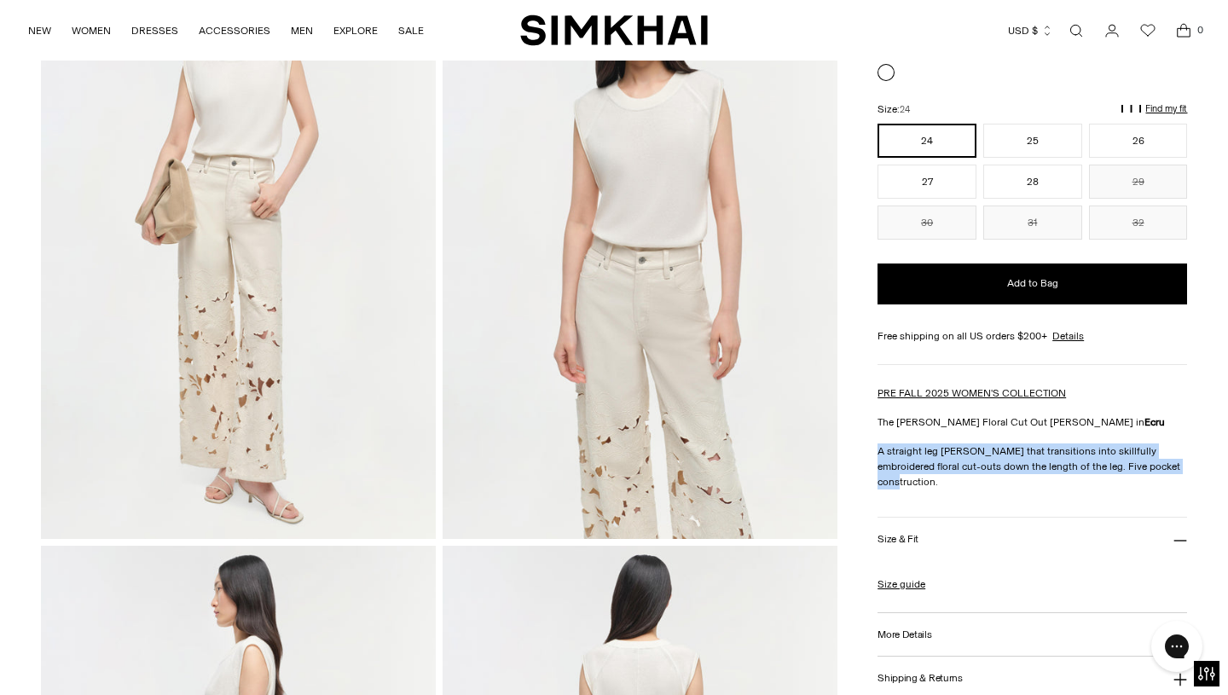
drag, startPoint x: 872, startPoint y: 449, endPoint x: 1161, endPoint y: 461, distance: 289.4
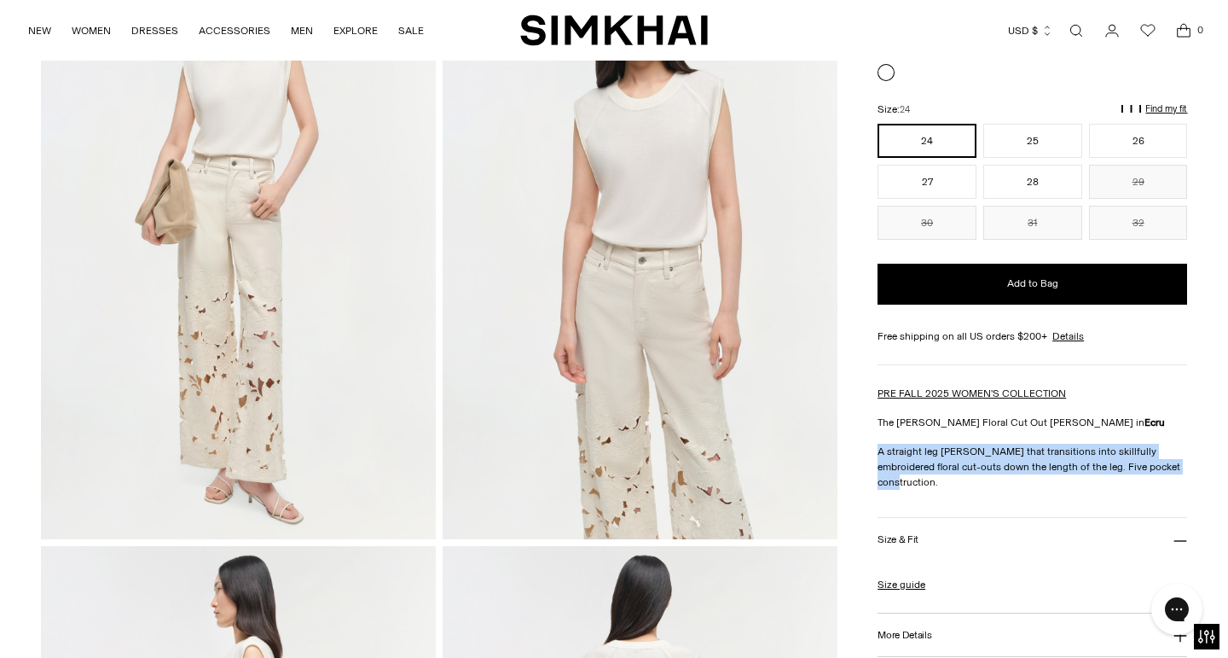
copy p "A straight leg jean that transitions into skillfully embroidered floral cut-out…"
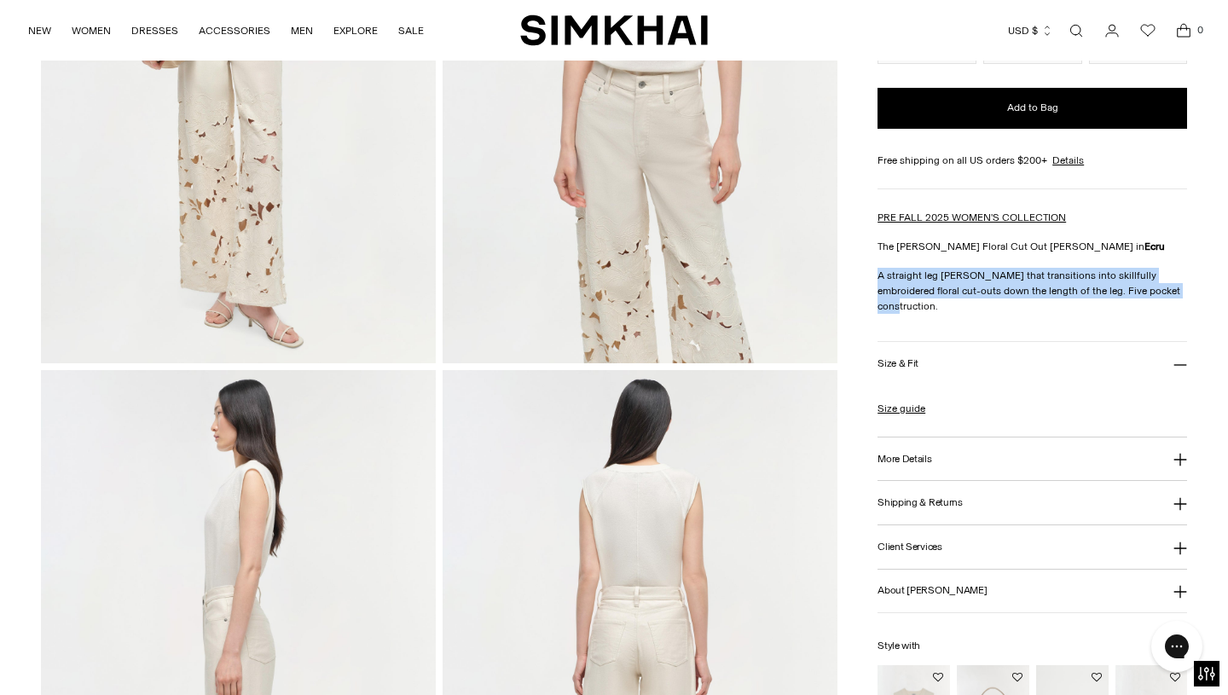
scroll to position [378, 0]
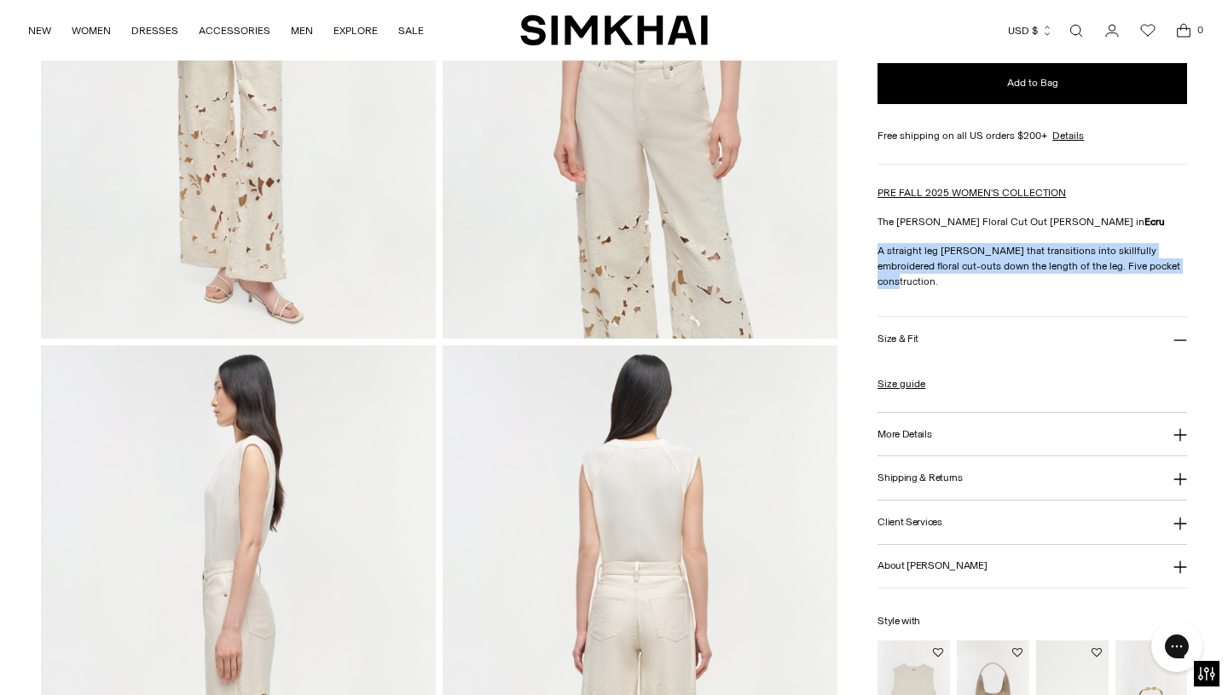
click at [895, 334] on h3 "Size & Fit" at bounding box center [898, 339] width 41 height 11
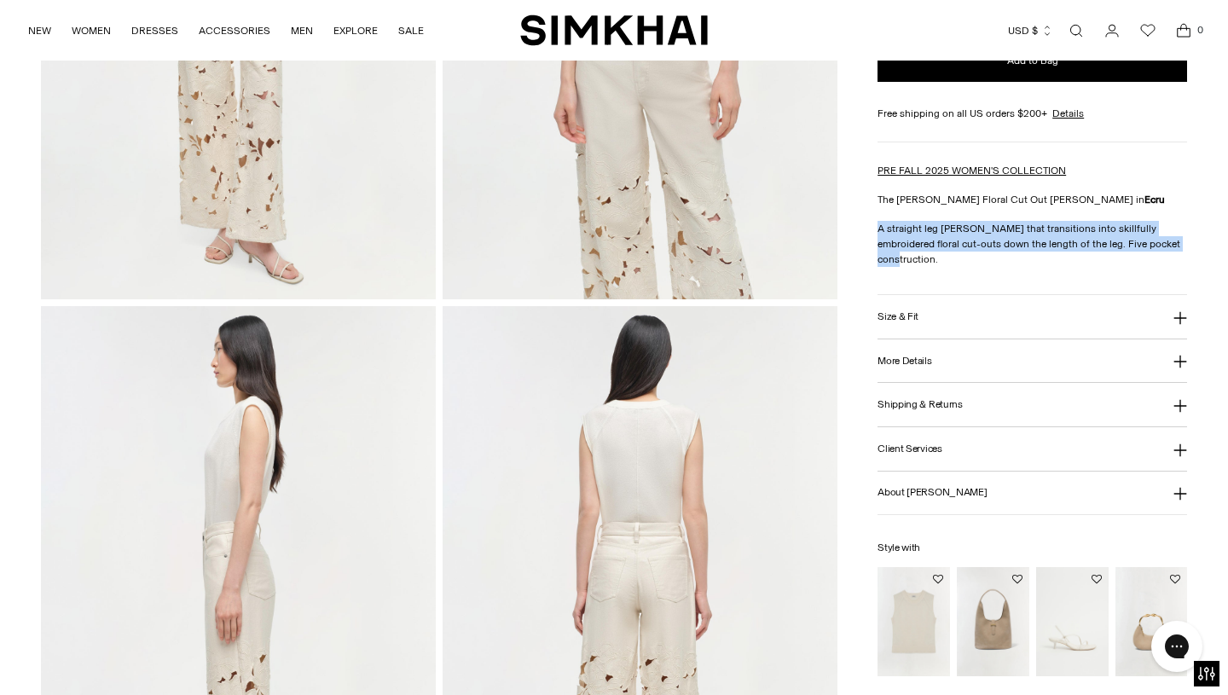
scroll to position [426, 0]
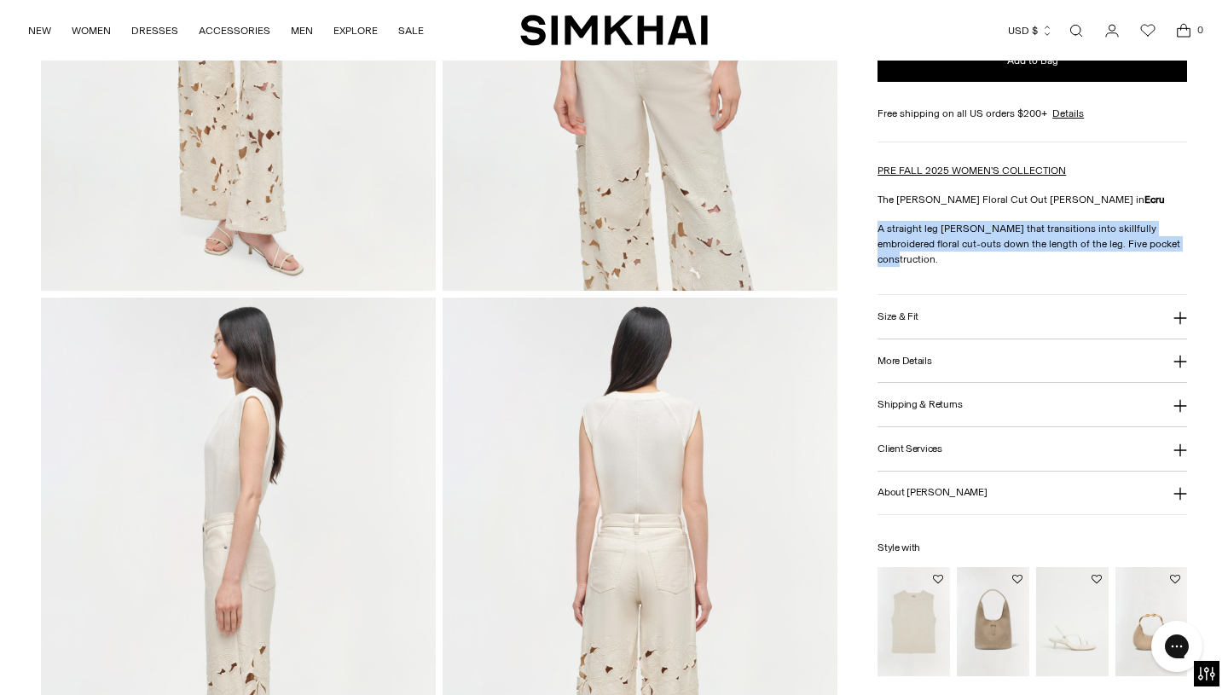
click at [896, 340] on button "More Details" at bounding box center [1033, 362] width 310 height 44
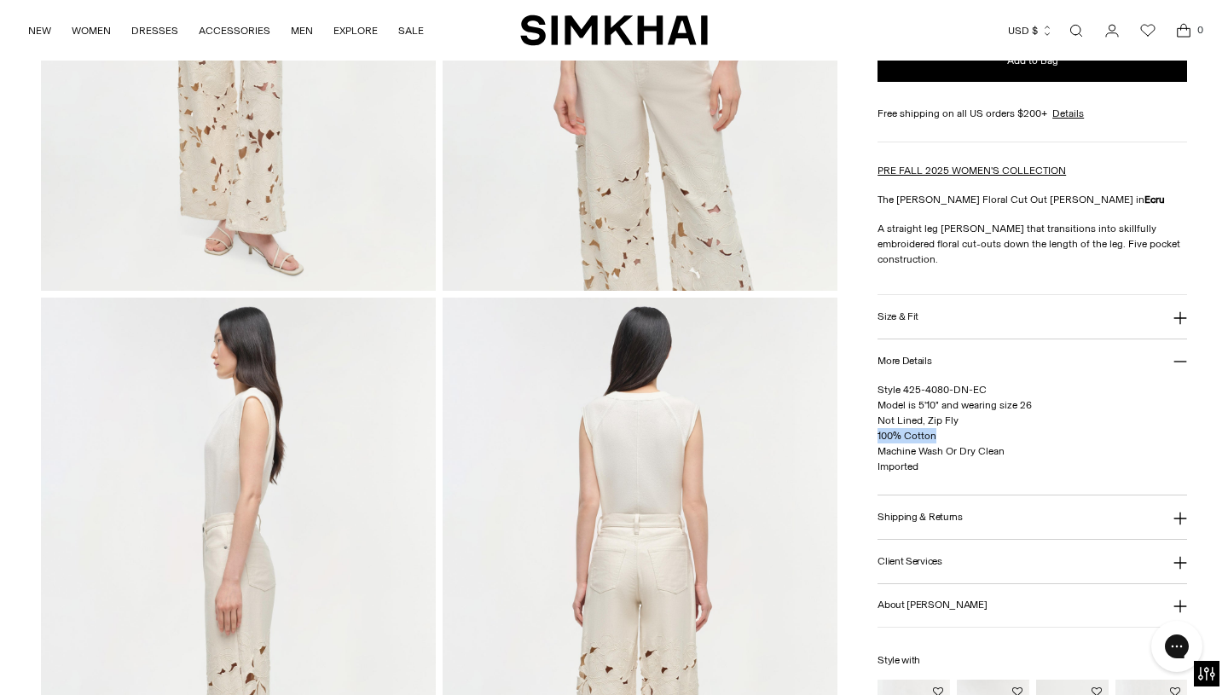
drag, startPoint x: 873, startPoint y: 388, endPoint x: 945, endPoint y: 416, distance: 77.0
click at [945, 416] on div "Home / Betty Floral Cut Out Jean Betty Floral Cut Out Jean Regular price $595 U…" at bounding box center [614, 593] width 1147 height 1791
drag, startPoint x: 1013, startPoint y: 439, endPoint x: 879, endPoint y: 392, distance: 142.2
click at [879, 392] on p "Style 425-4080-DN-EC Model is 5'10" and wearing size 26 Not Lined, Zip Fly 100%…" at bounding box center [1033, 428] width 310 height 92
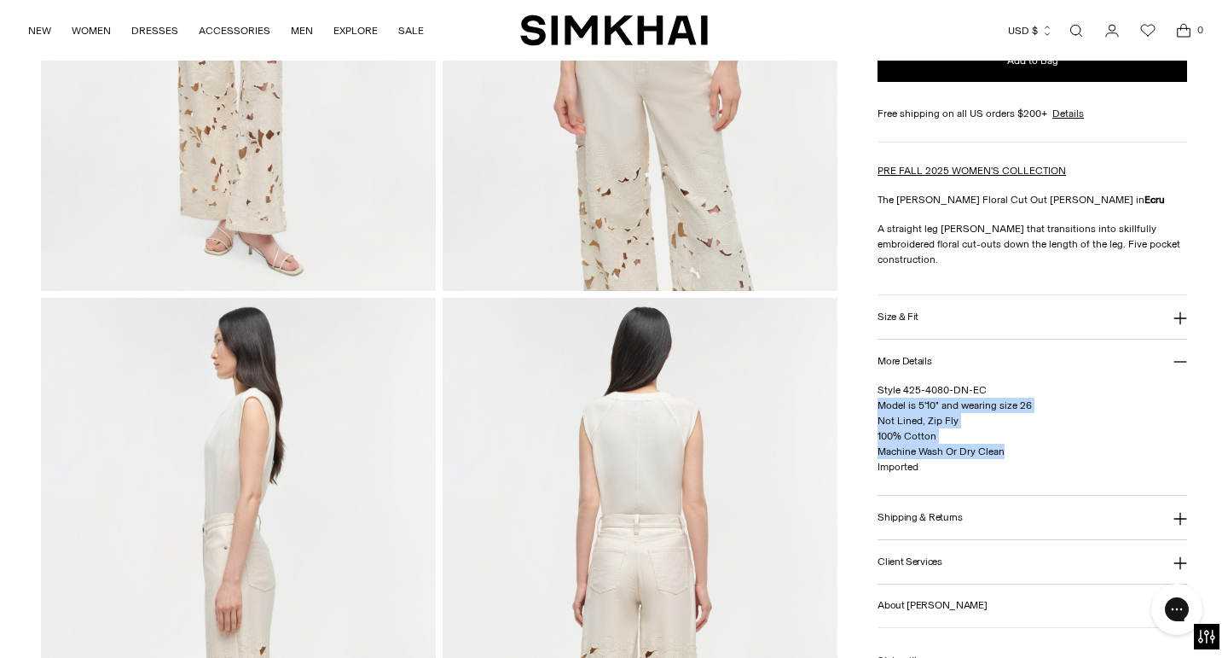
copy span "Model is 5'10" and wearing size 26 Not Lined, Zip Fly 100% Cotton Machine Wash …"
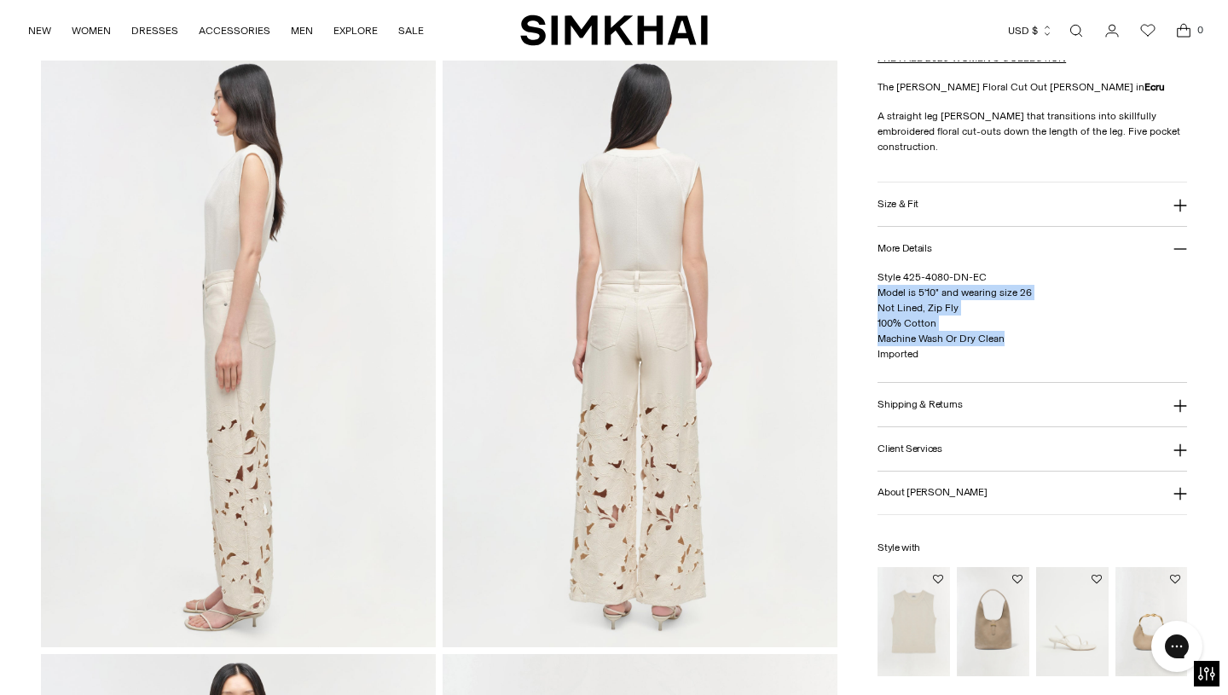
scroll to position [664, 0]
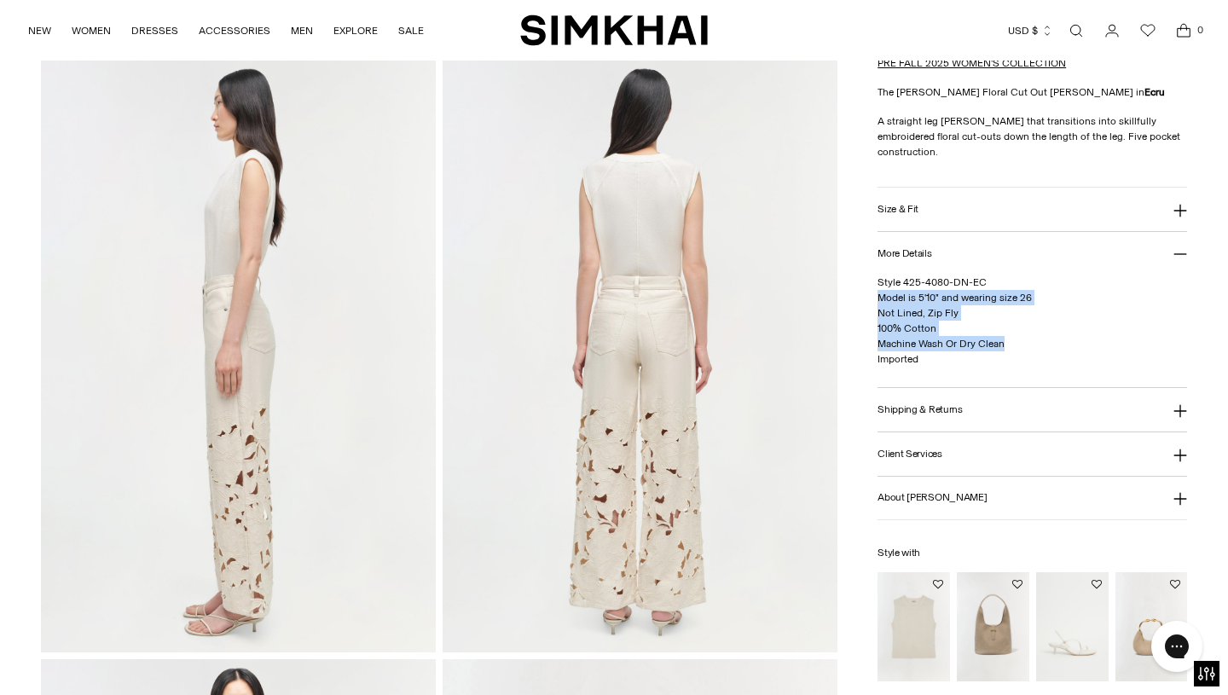
click at [1076, 26] on link "Open search modal" at bounding box center [1076, 31] width 34 height 34
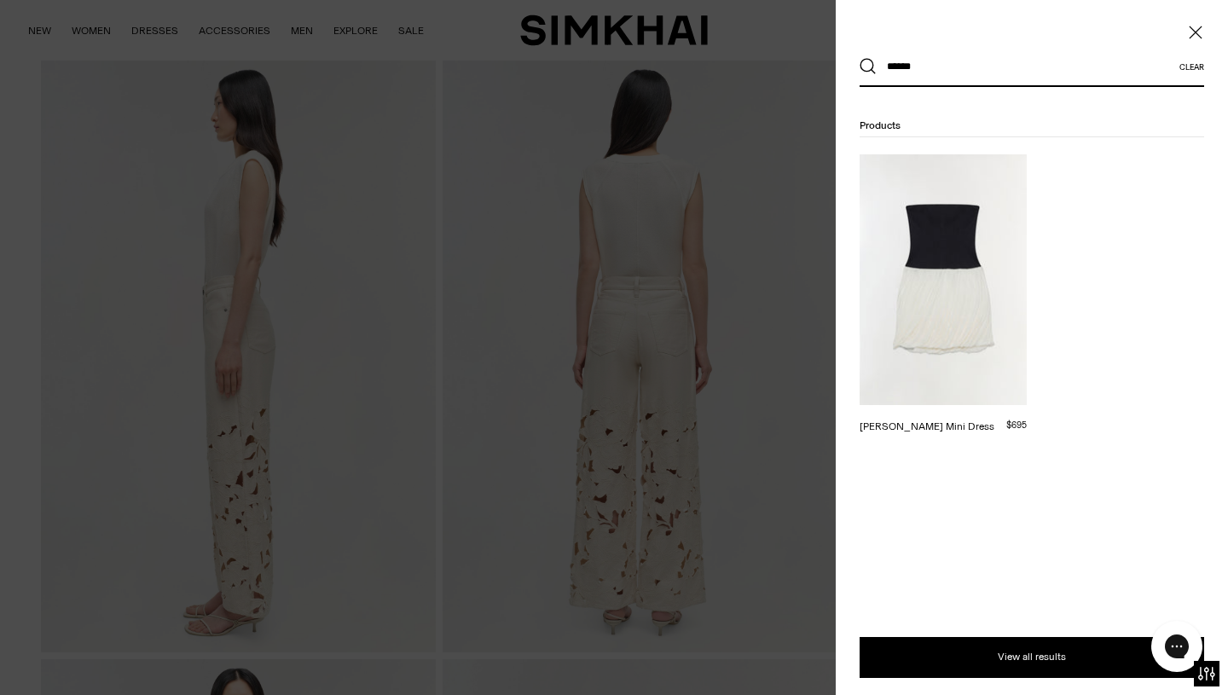
type input "*****"
click at [961, 239] on img at bounding box center [943, 279] width 167 height 251
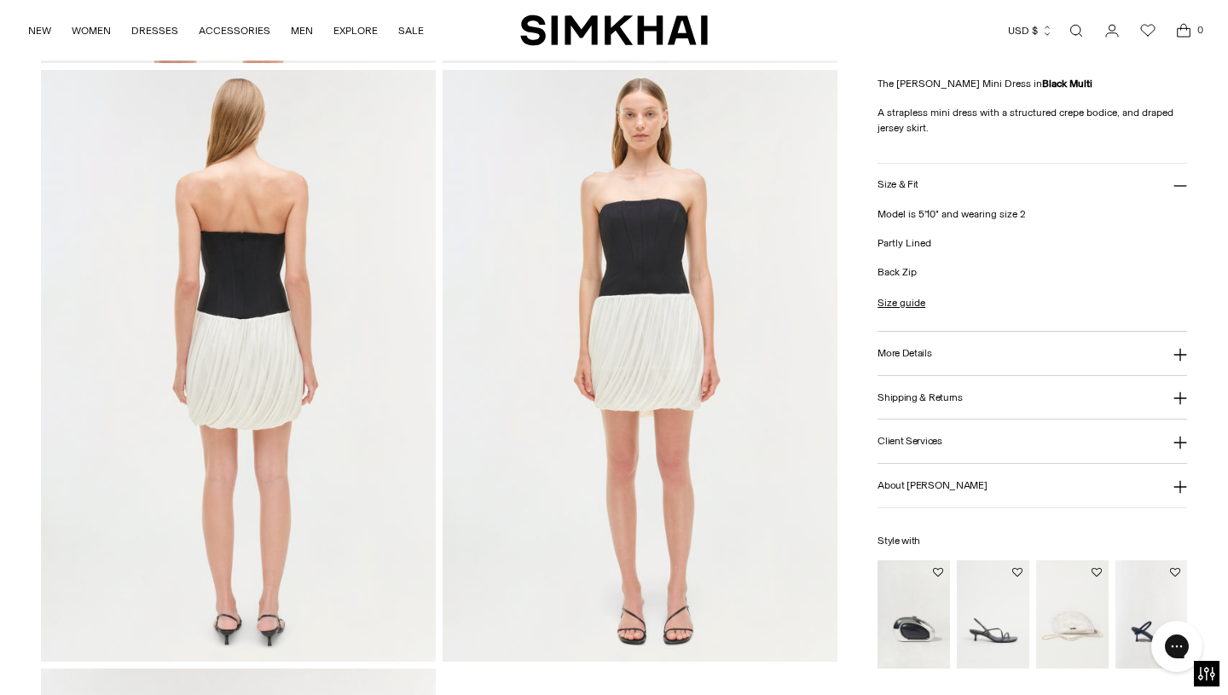
scroll to position [1204, 0]
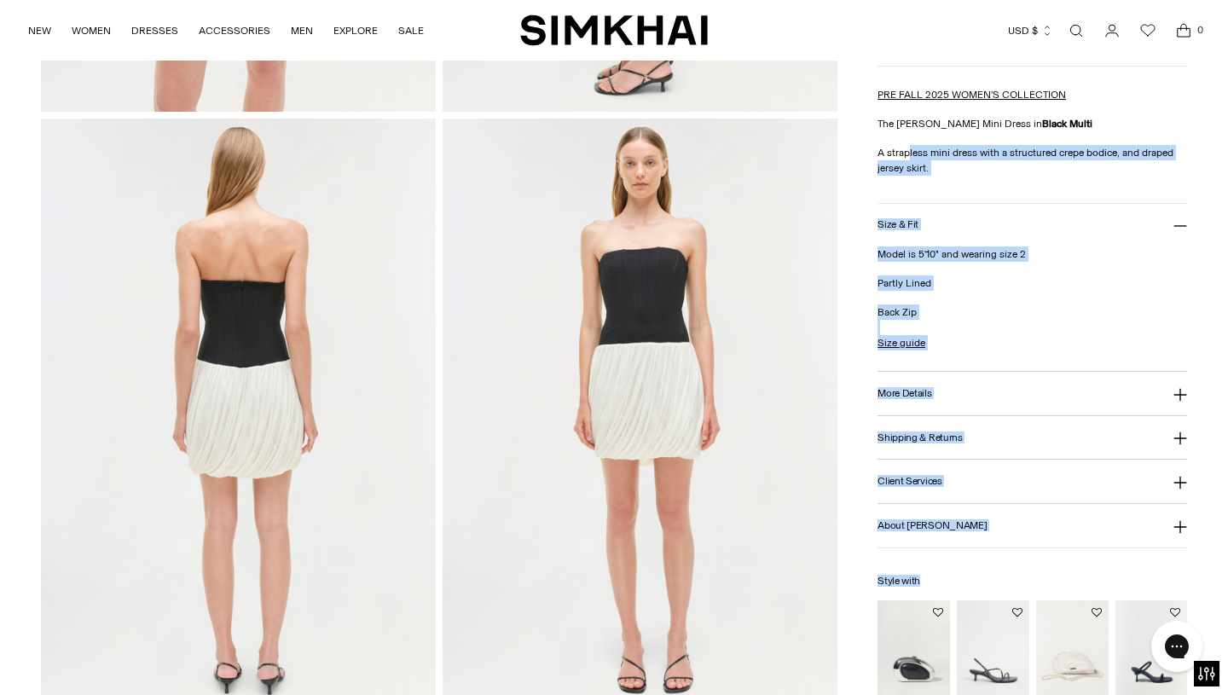
drag, startPoint x: 875, startPoint y: 150, endPoint x: 908, endPoint y: 151, distance: 32.4
click at [908, 151] on div "Home / [PERSON_NAME] Mini Dress [PERSON_NAME] Strapless Mini Dress Regular pric…" at bounding box center [614, 114] width 1147 height 2390
click at [908, 151] on p "A strapless mini dress with a structured crepe bodice, and draped jersey skirt." at bounding box center [1033, 160] width 310 height 31
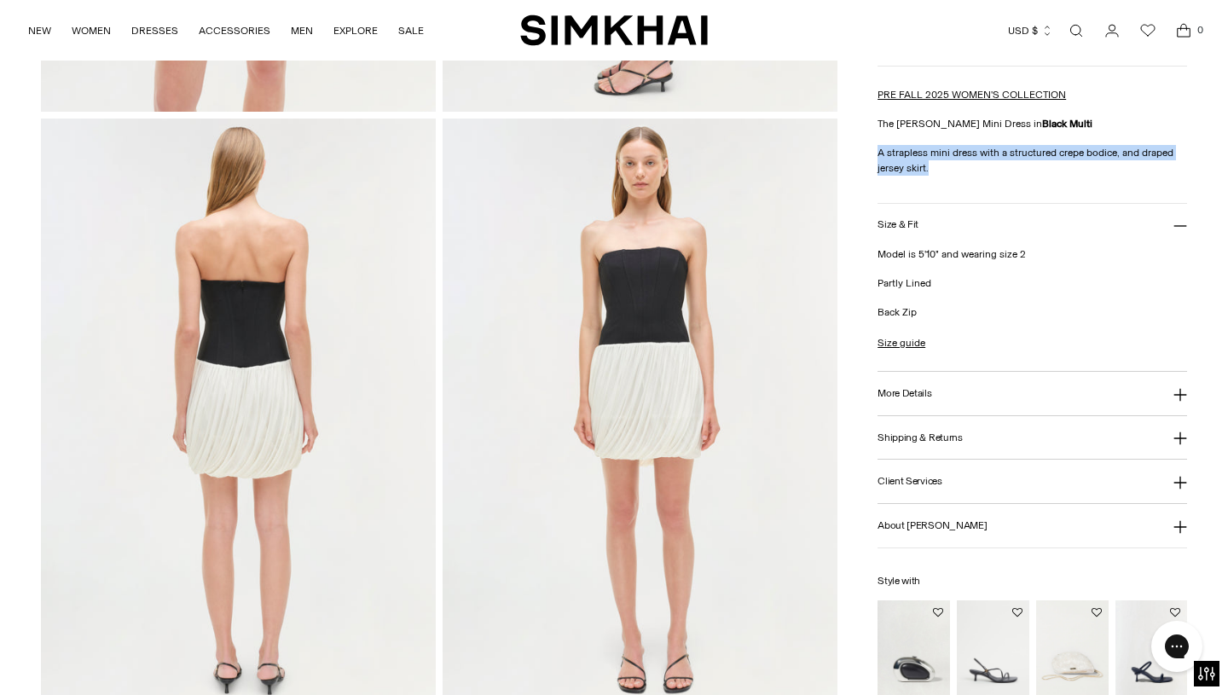
drag, startPoint x: 930, startPoint y: 166, endPoint x: 886, endPoint y: 144, distance: 48.8
click at [886, 144] on div "PRE FALL 2025 WOMEN'S COLLECTION The [PERSON_NAME] Mini Dress in Black Multi A …" at bounding box center [1033, 131] width 310 height 89
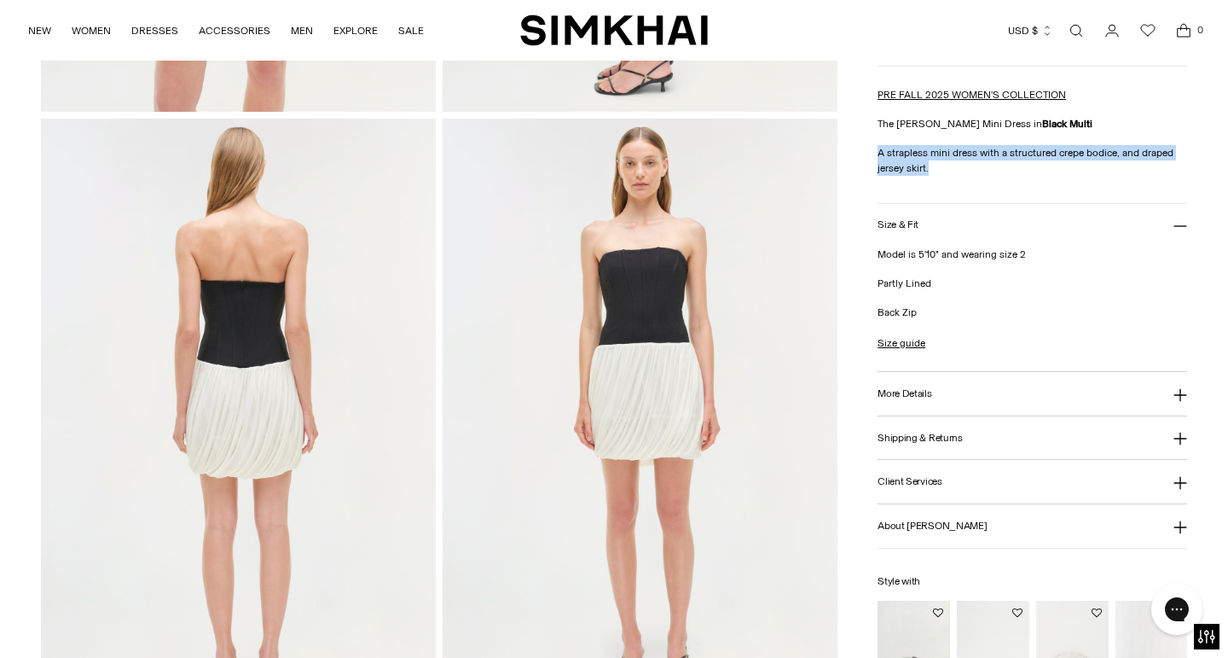
copy p "A strapless mini dress with a structured crepe bodice, and draped jersey skirt."
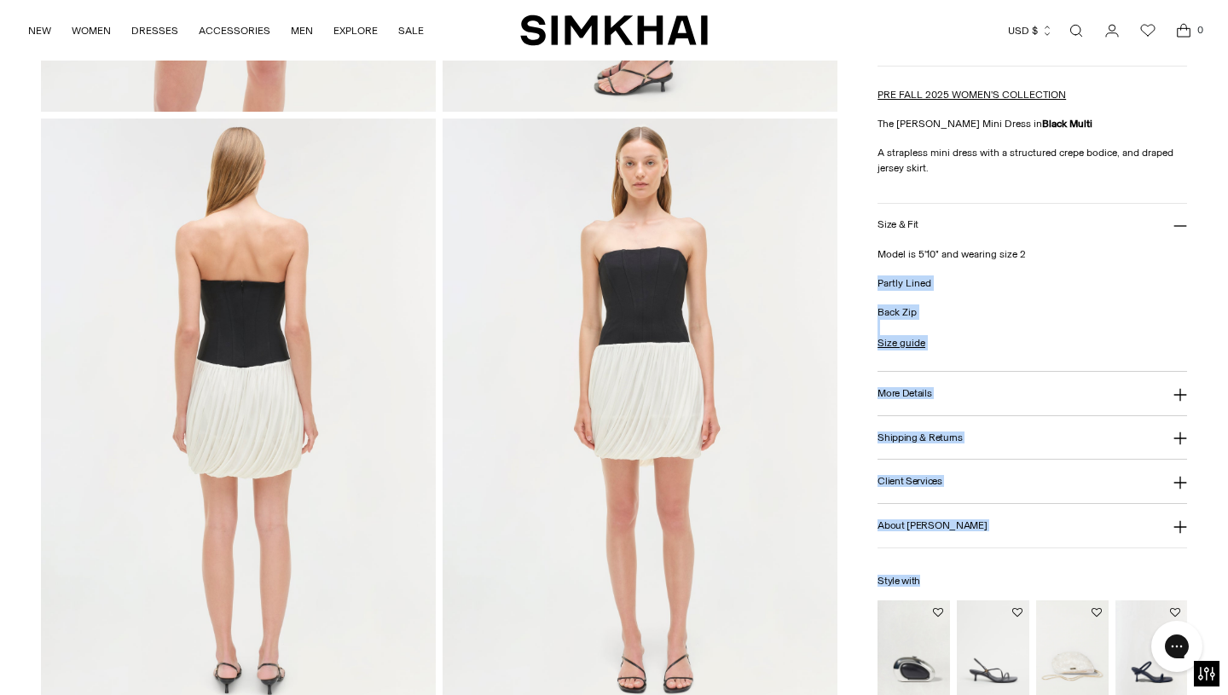
drag, startPoint x: 874, startPoint y: 249, endPoint x: 930, endPoint y: 262, distance: 56.9
click at [930, 262] on div "Home / [PERSON_NAME] Mini Dress [PERSON_NAME] Strapless Mini Dress Regular pric…" at bounding box center [614, 114] width 1147 height 2390
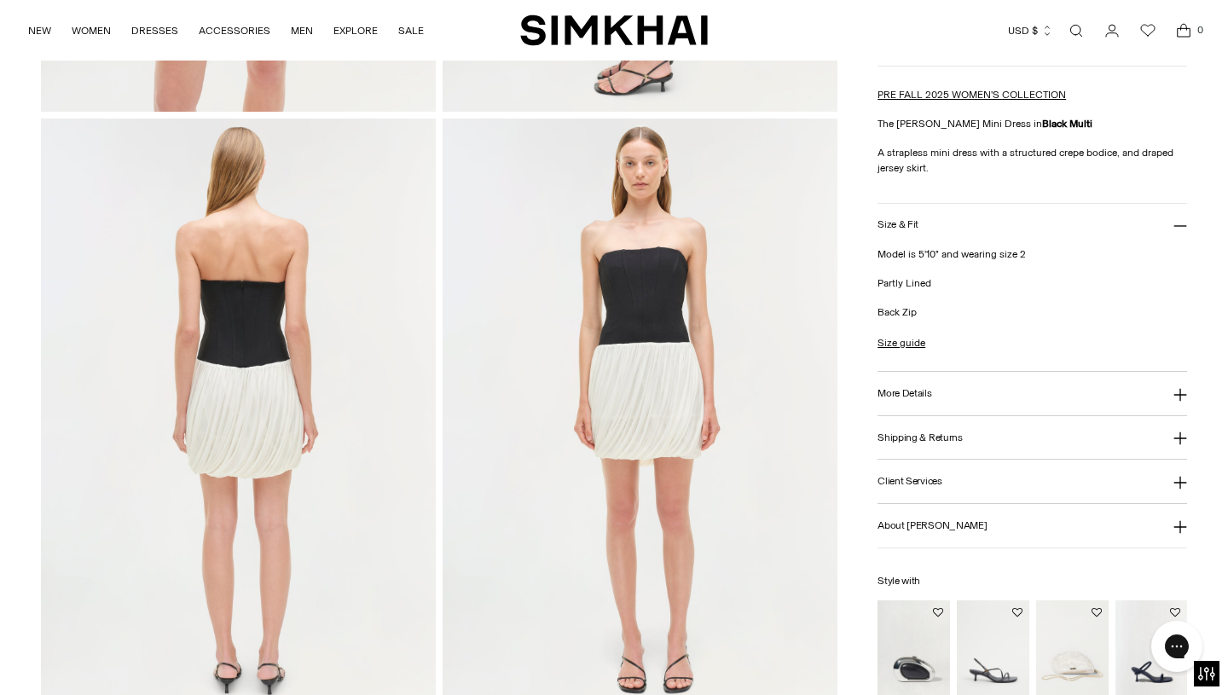
click at [930, 270] on div "Model is 5'10" and wearing size 2 Partly Lined Back Zip" at bounding box center [1033, 283] width 310 height 73
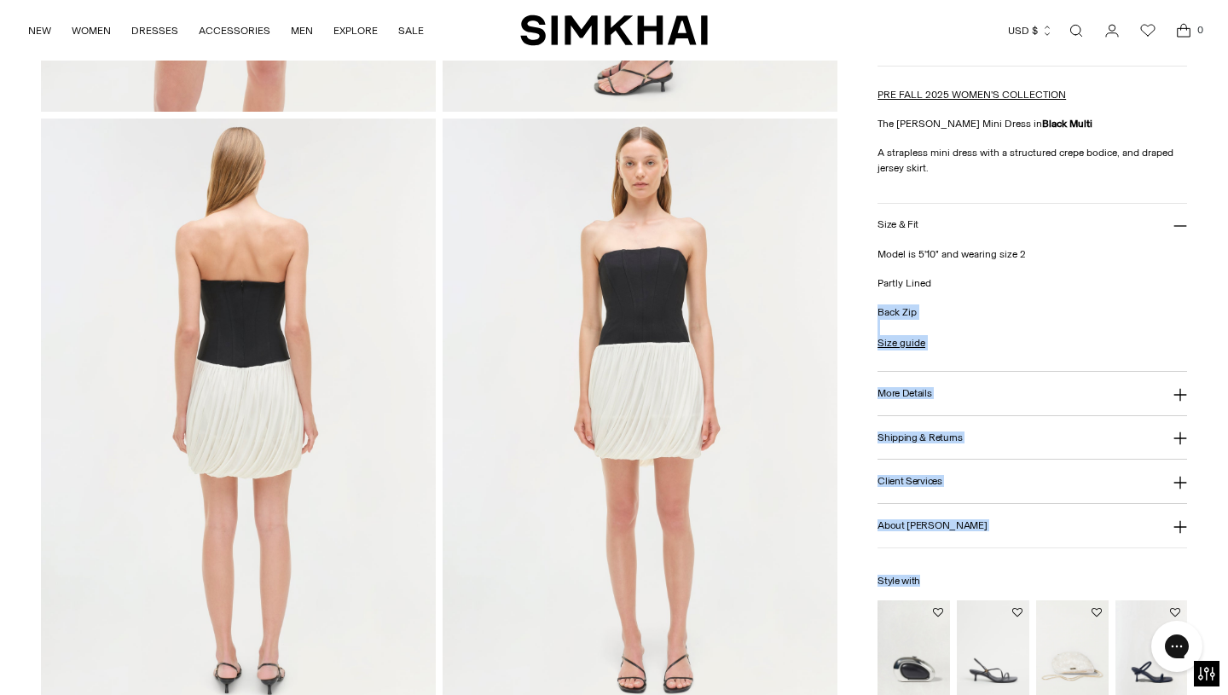
drag, startPoint x: 927, startPoint y: 313, endPoint x: 877, endPoint y: 251, distance: 80.1
click at [877, 251] on div "Home / [PERSON_NAME] Mini Dress [PERSON_NAME] Strapless Mini Dress Regular pric…" at bounding box center [614, 114] width 1147 height 2390
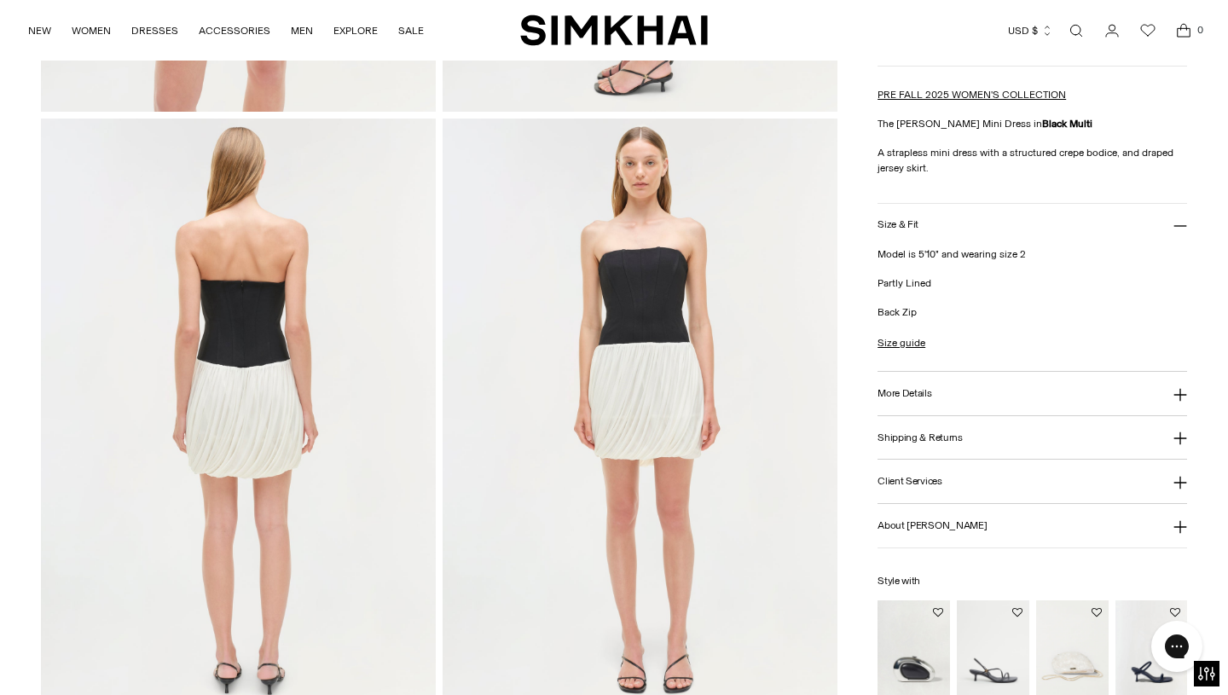
drag, startPoint x: 877, startPoint y: 251, endPoint x: 875, endPoint y: 240, distance: 11.2
click at [875, 240] on div "Home / [PERSON_NAME] Mini Dress [PERSON_NAME] Strapless Mini Dress Regular pric…" at bounding box center [614, 114] width 1147 height 2390
click at [886, 247] on p "Model is 5'10" and wearing size 2" at bounding box center [1033, 254] width 310 height 15
drag, startPoint x: 921, startPoint y: 312, endPoint x: 879, endPoint y: 247, distance: 78.3
click at [879, 247] on div "Model is 5'10" and wearing size 2 Partly Lined Back Zip" at bounding box center [1033, 283] width 310 height 73
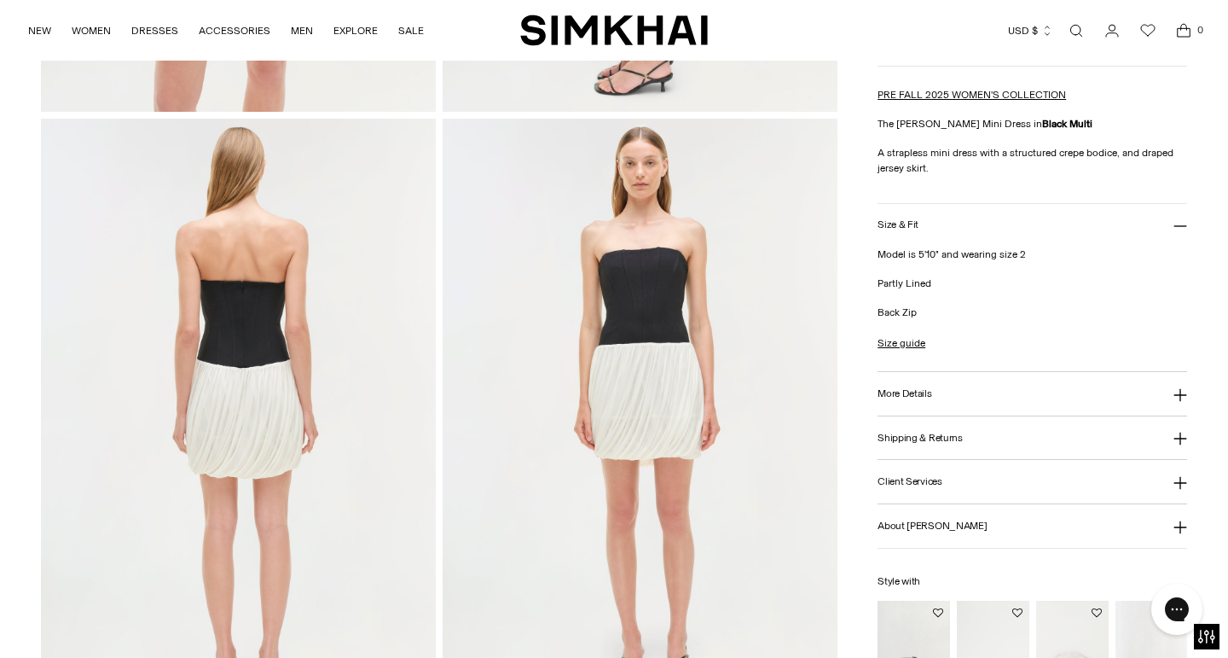
copy div "Model is 5'10" and wearing size 2 Partly Lined Back Zip"
